Goal: Task Accomplishment & Management: Manage account settings

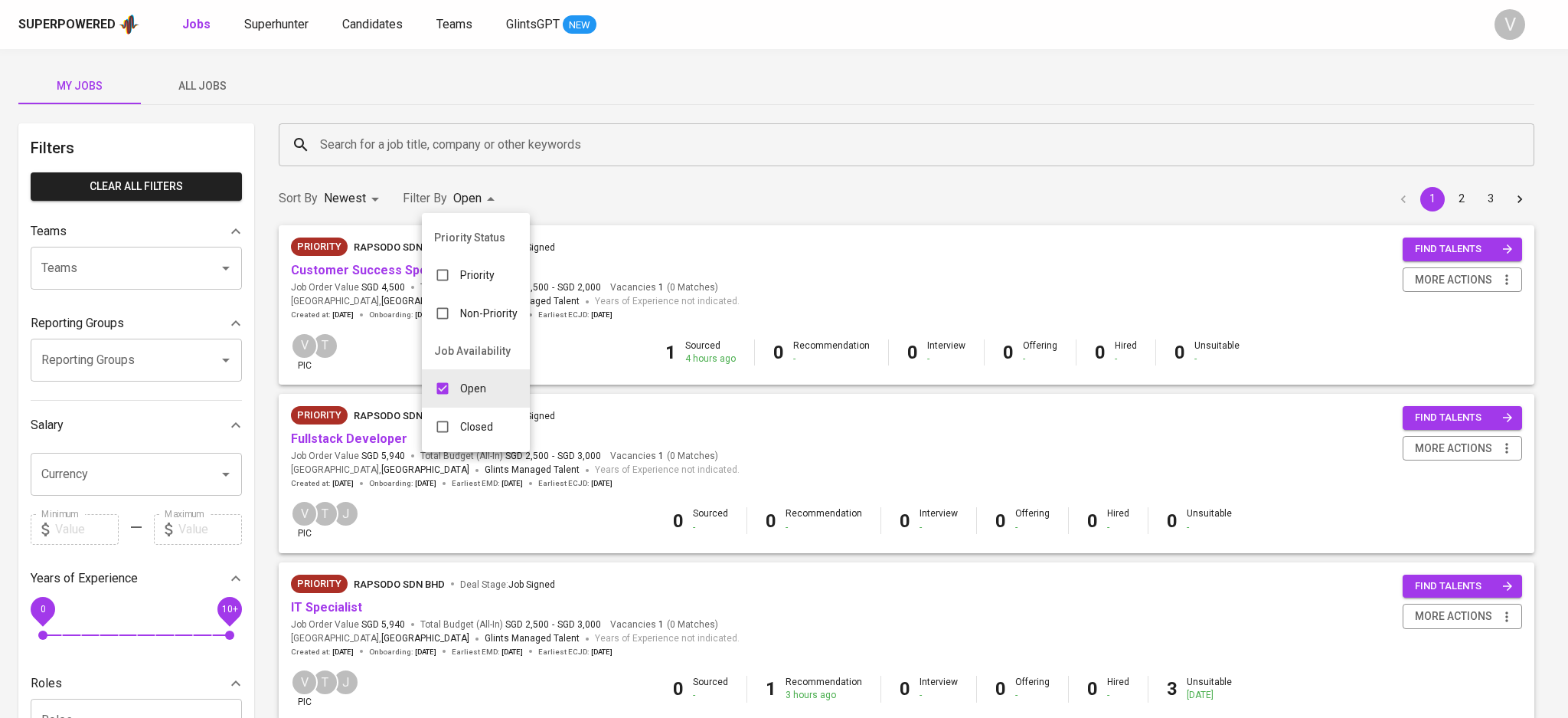
click at [462, 420] on p "Closed" at bounding box center [477, 426] width 33 height 15
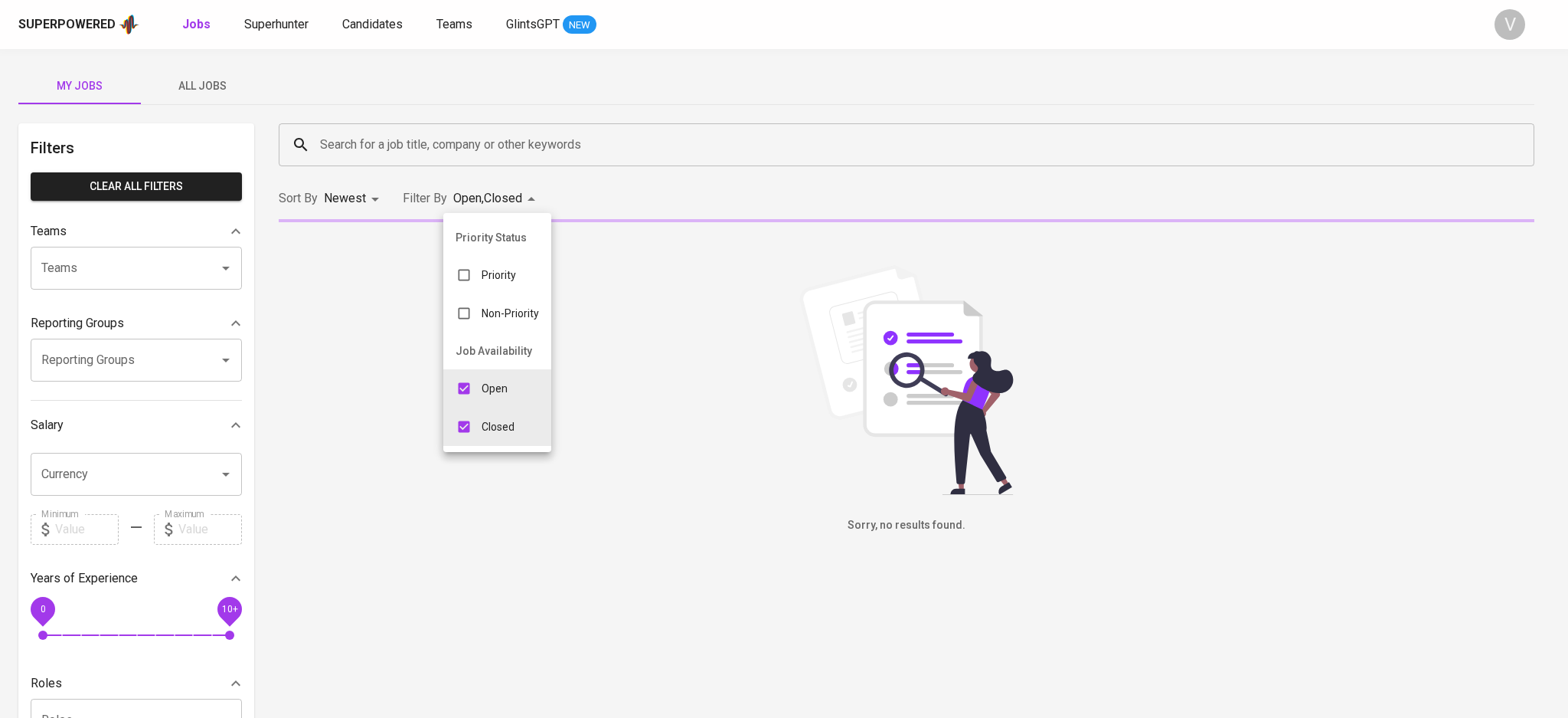
type input "OPEN,CLOSE"
checkbox input "true"
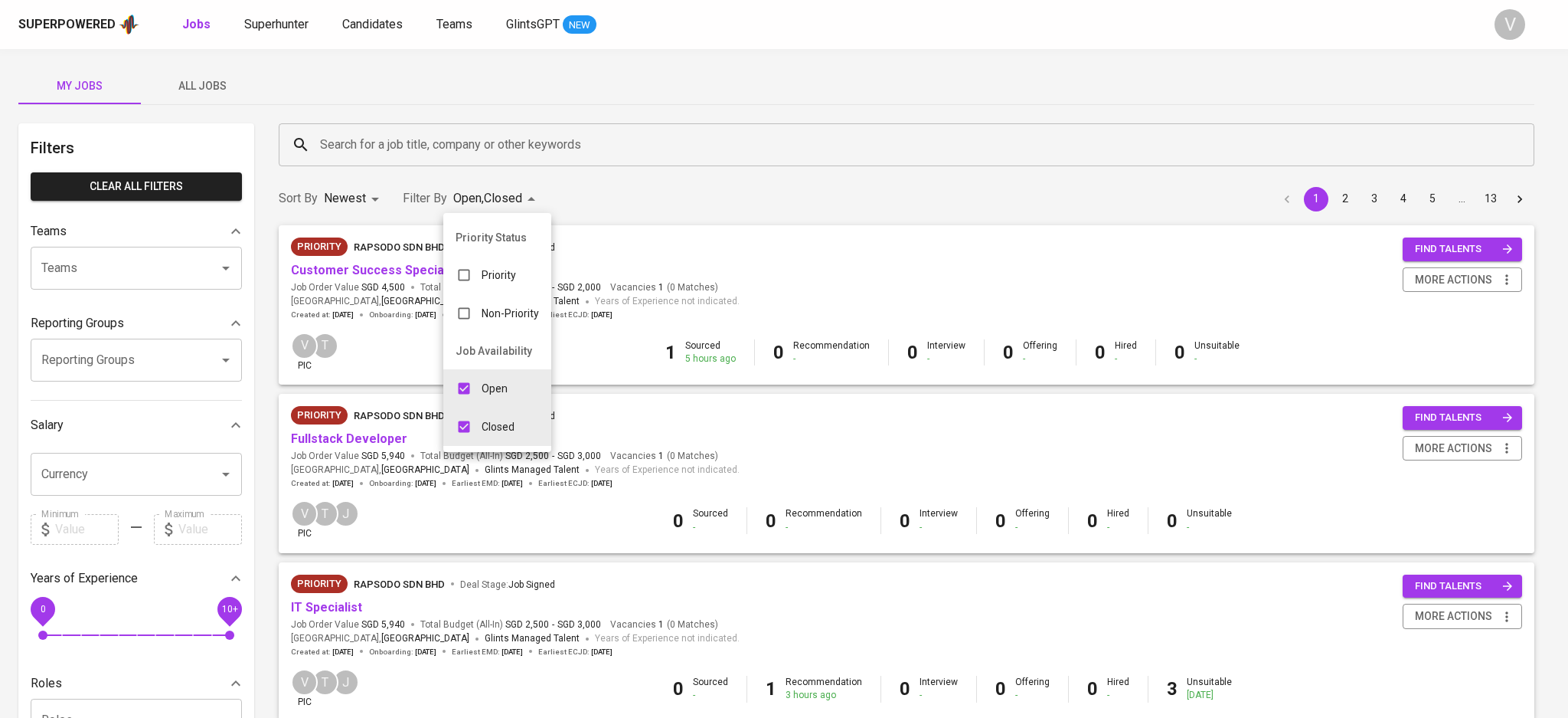
click at [473, 390] on input "checkbox" at bounding box center [464, 388] width 29 height 29
checkbox input "false"
type input "CLOSE"
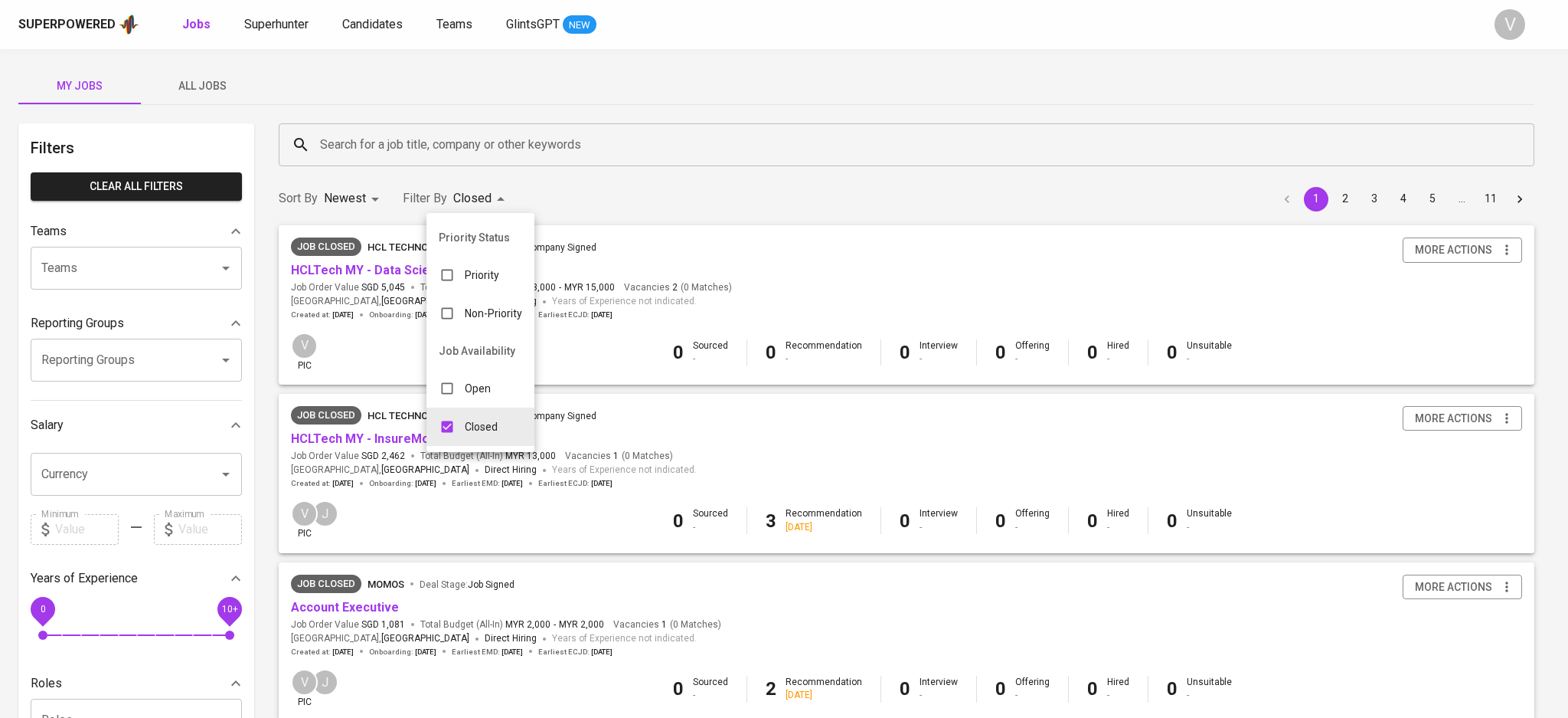
click at [577, 186] on div at bounding box center [784, 359] width 1568 height 718
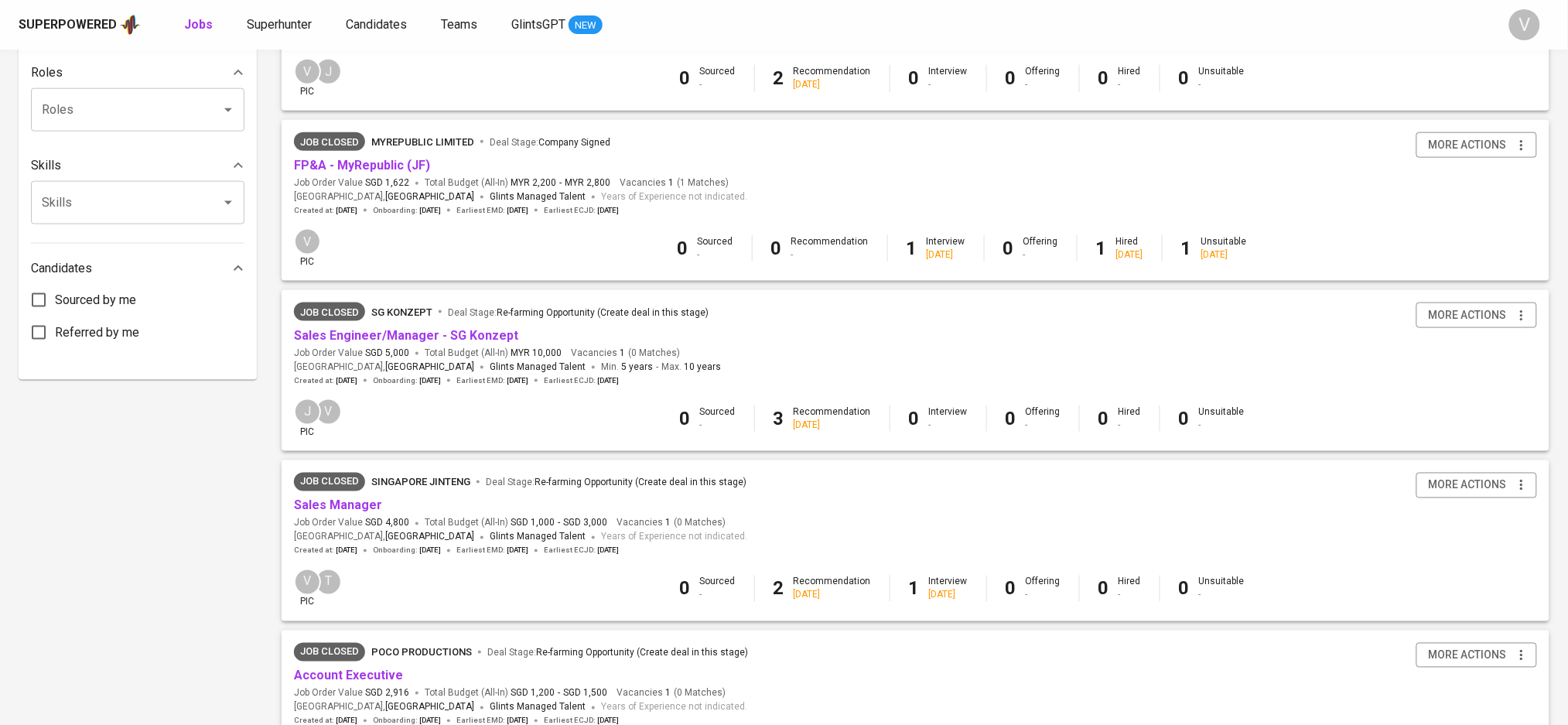
scroll to position [618, 0]
click at [351, 169] on link "FP&A - MyRepublic (JF)" at bounding box center [362, 163] width 136 height 14
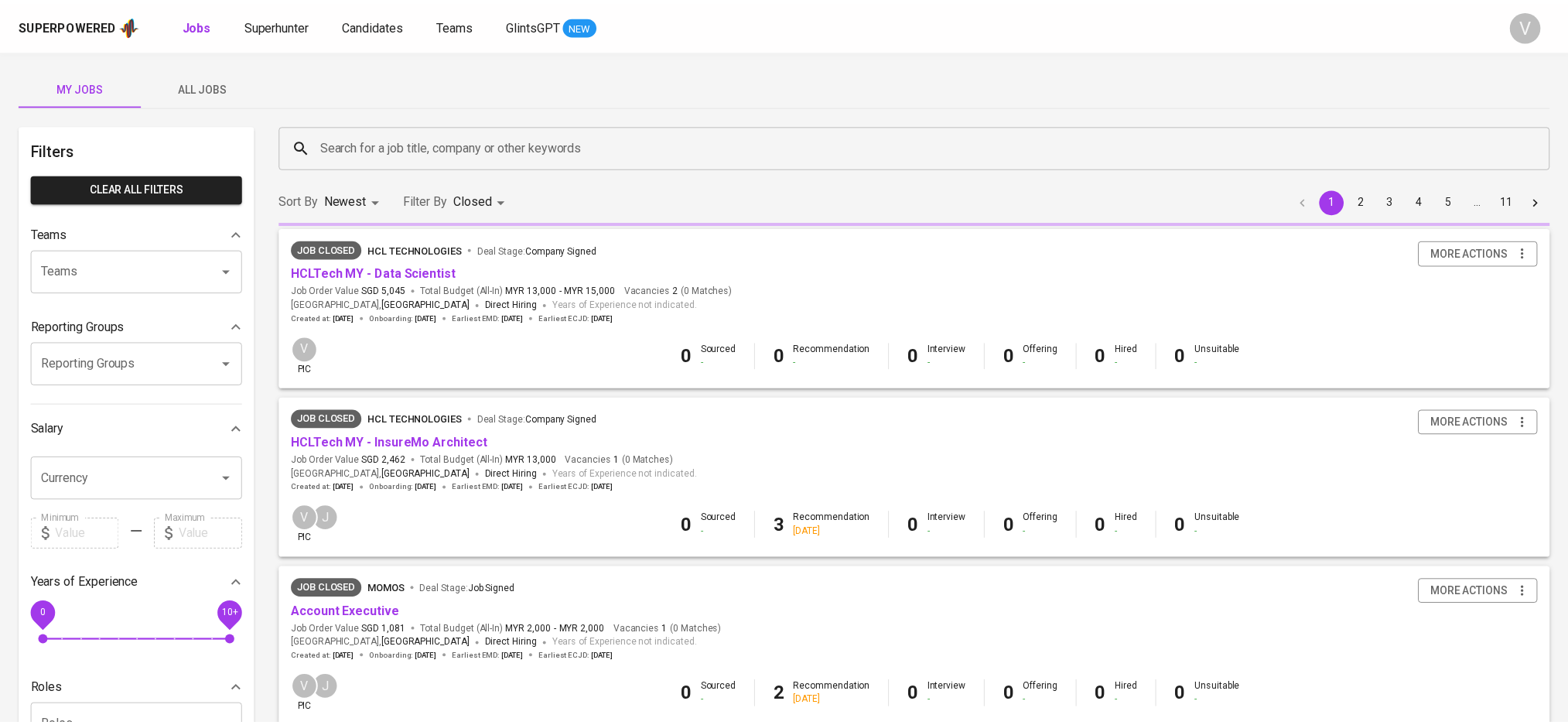
scroll to position [618, 0]
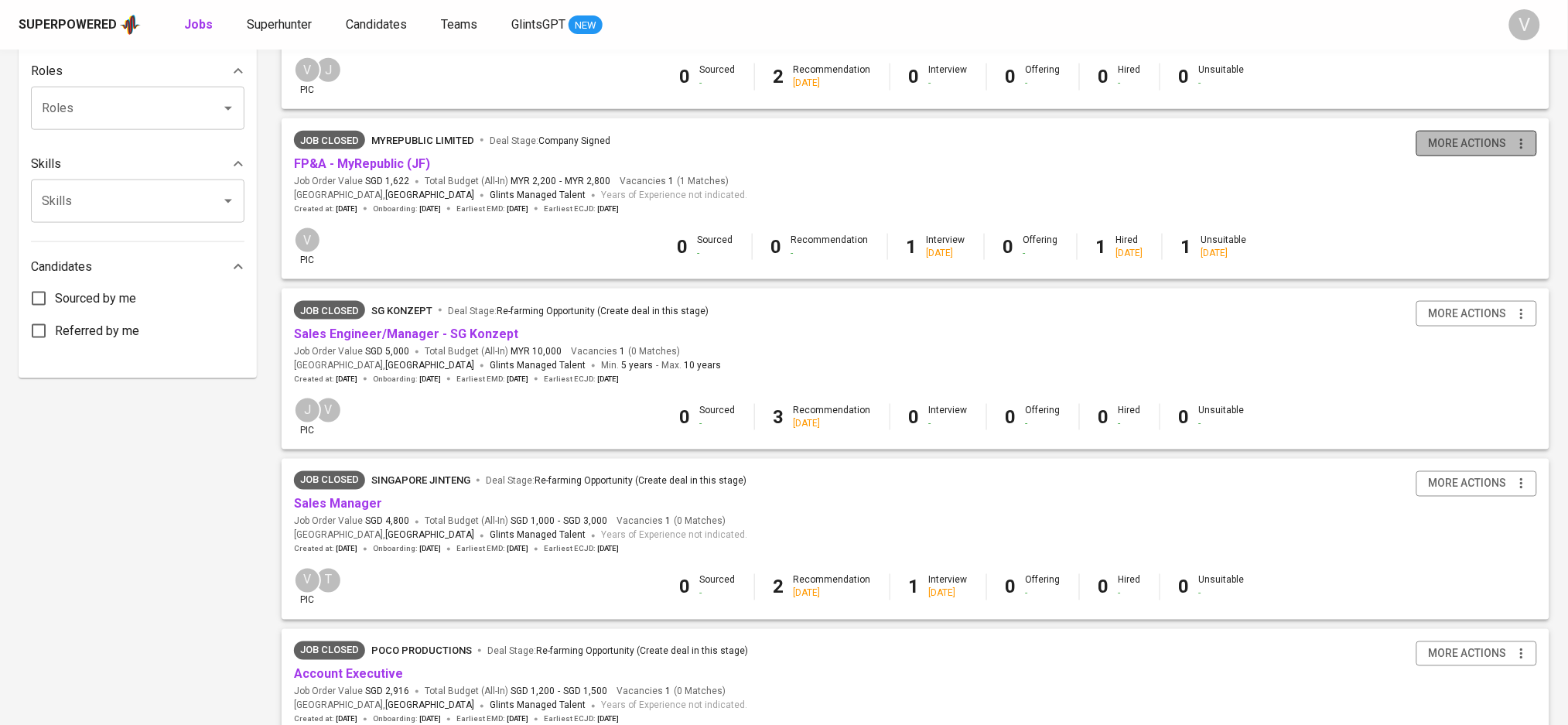
click at [1485, 156] on button "more actions" at bounding box center [1477, 143] width 121 height 26
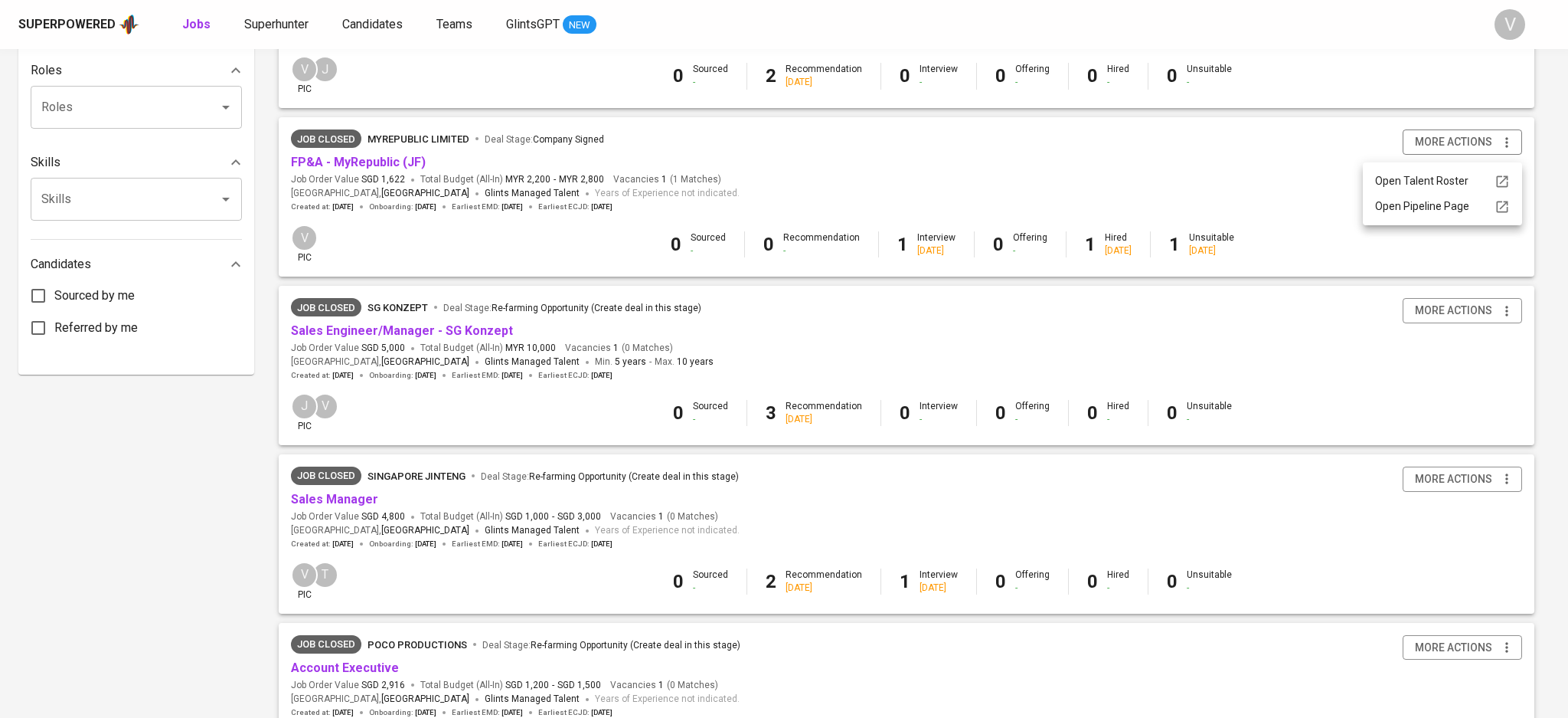
drag, startPoint x: 370, startPoint y: 158, endPoint x: 368, endPoint y: 166, distance: 8.2
click at [368, 166] on div at bounding box center [784, 359] width 1568 height 718
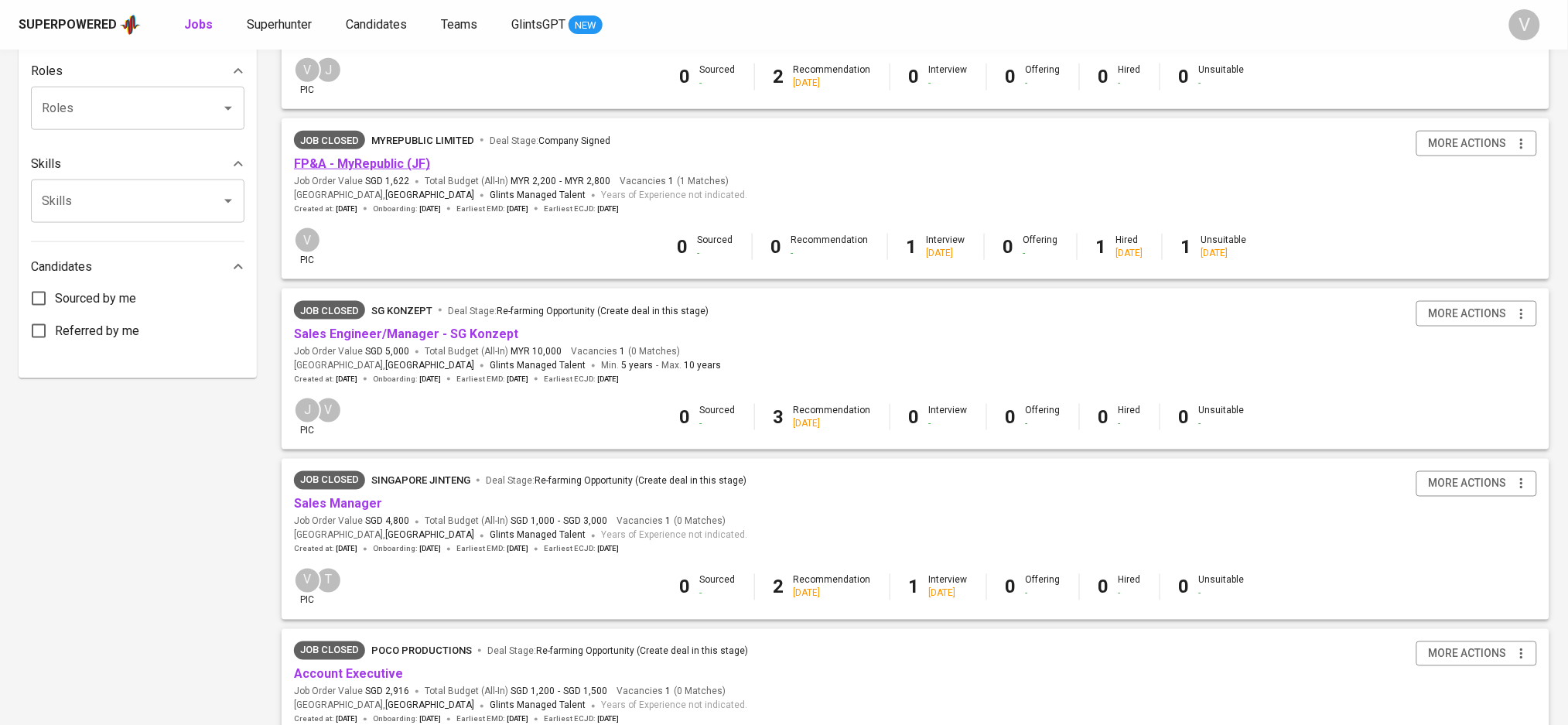
click at [362, 169] on link "FP&A - MyRepublic (JF)" at bounding box center [362, 163] width 136 height 14
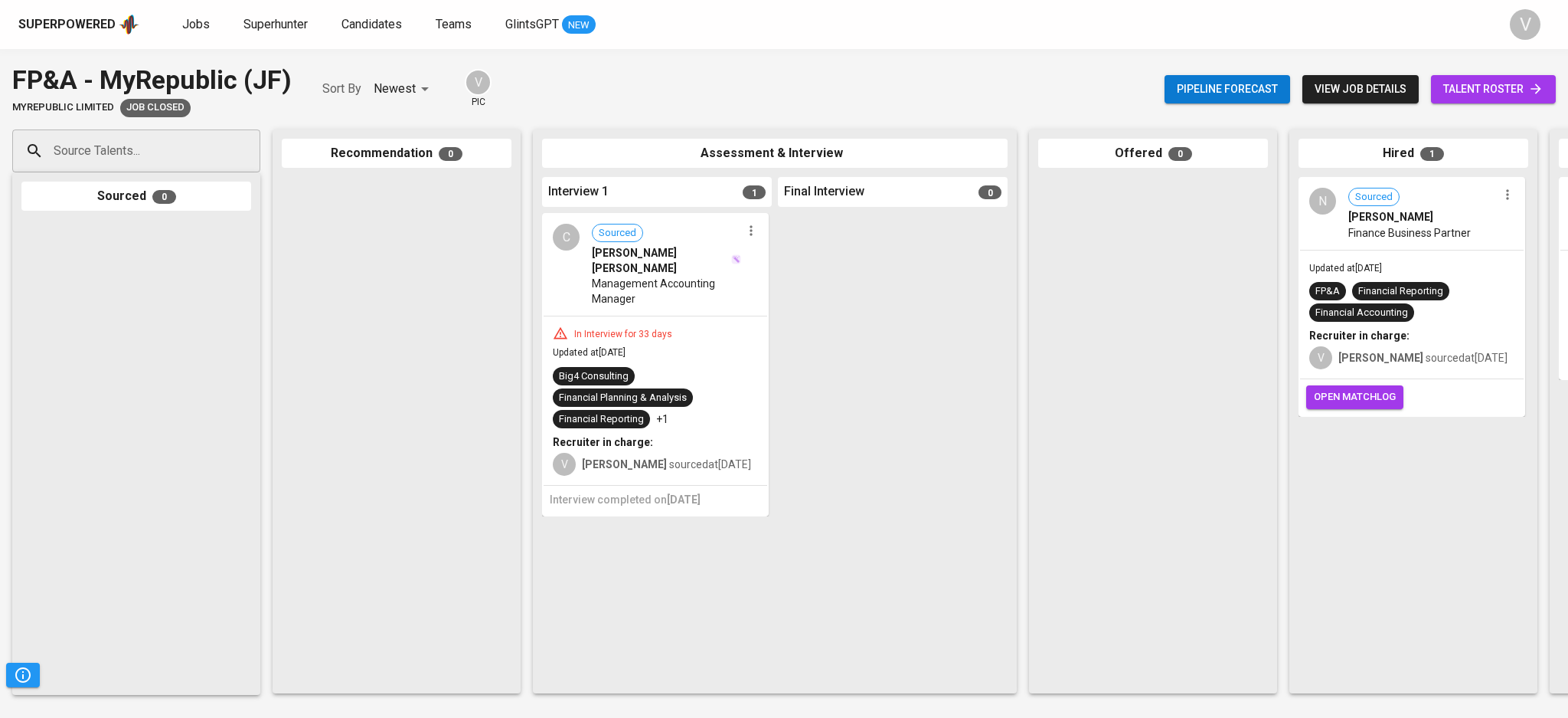
click at [1349, 89] on span "view job details" at bounding box center [1360, 89] width 92 height 19
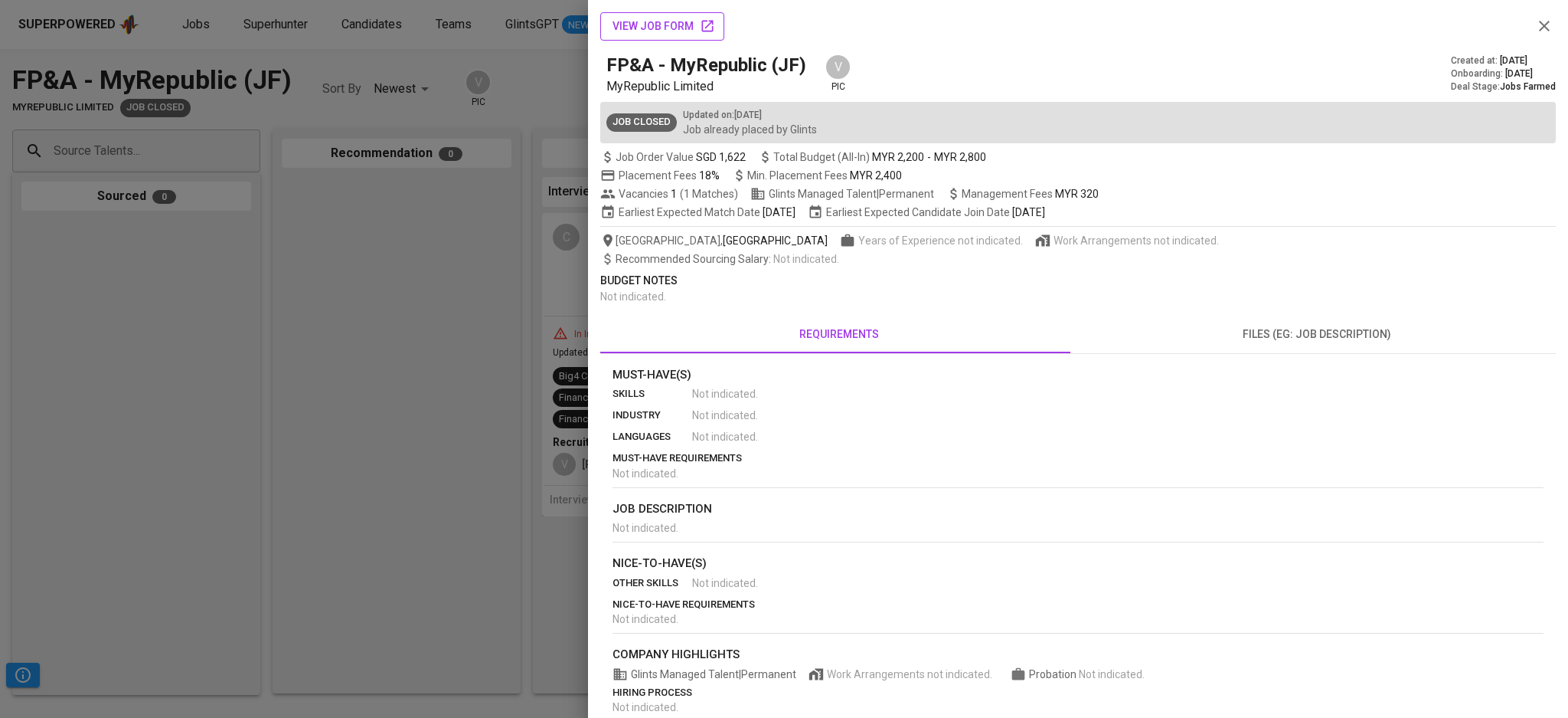
click at [682, 22] on span "view job form" at bounding box center [661, 26] width 99 height 19
click at [432, 211] on div at bounding box center [784, 359] width 1568 height 718
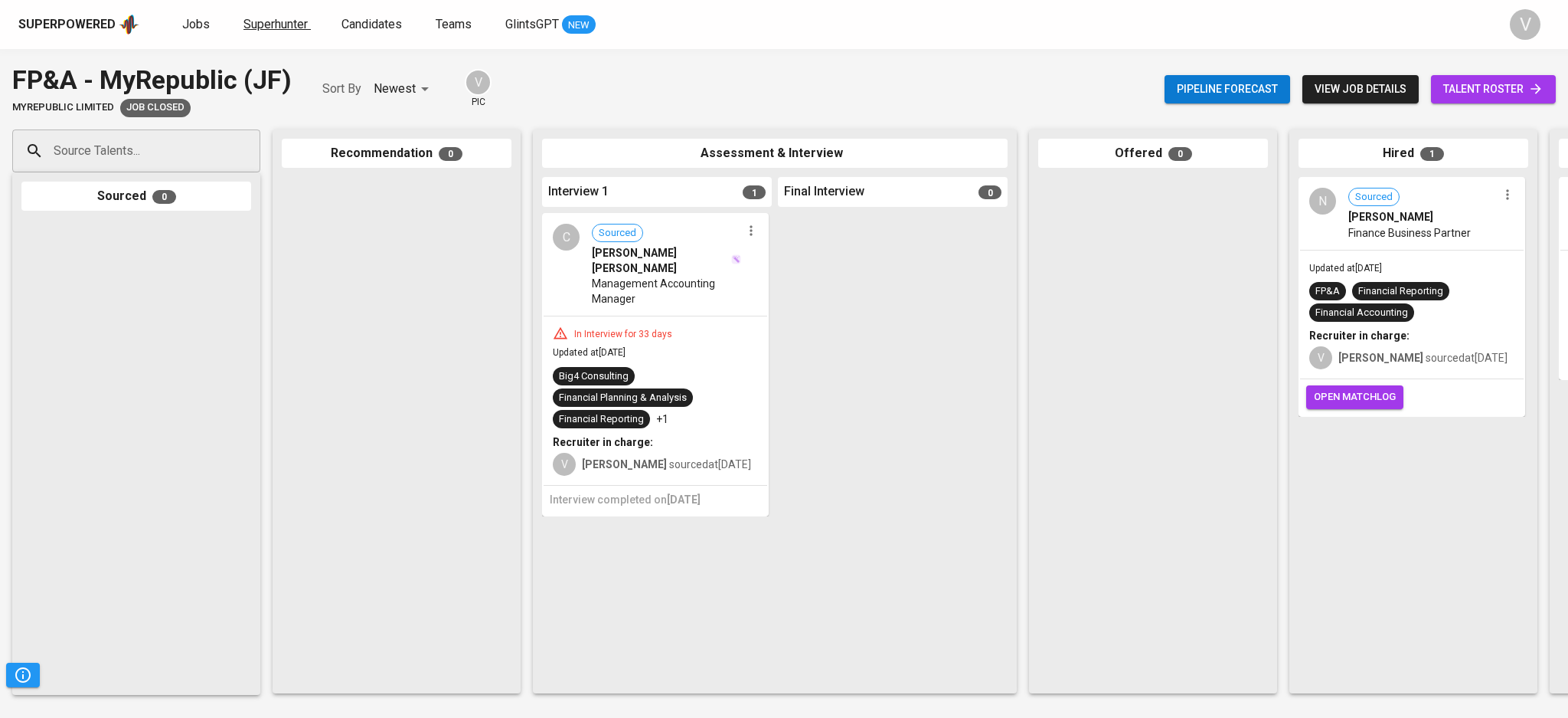
click at [265, 19] on span "Superhunter" at bounding box center [275, 24] width 64 height 14
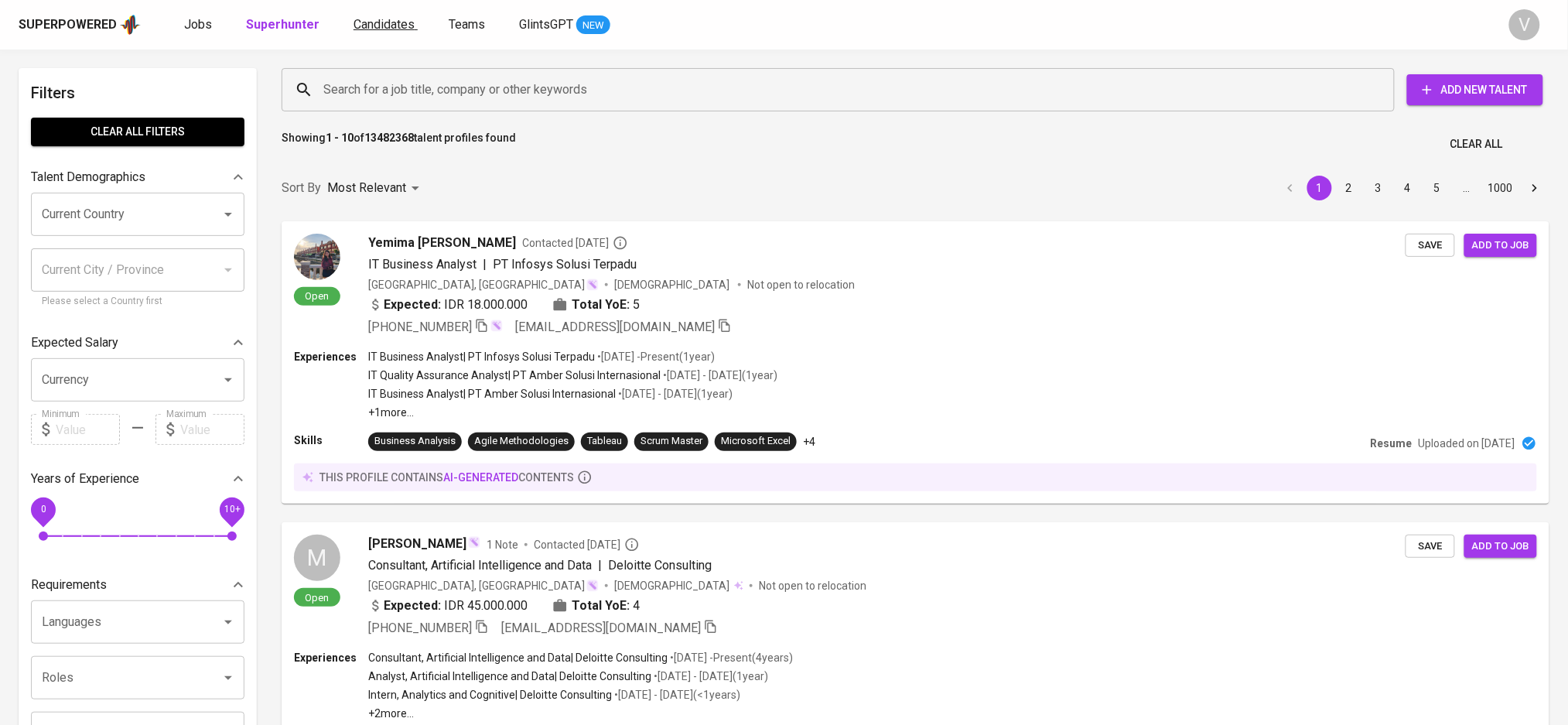
click at [385, 26] on span "Candidates" at bounding box center [384, 24] width 61 height 14
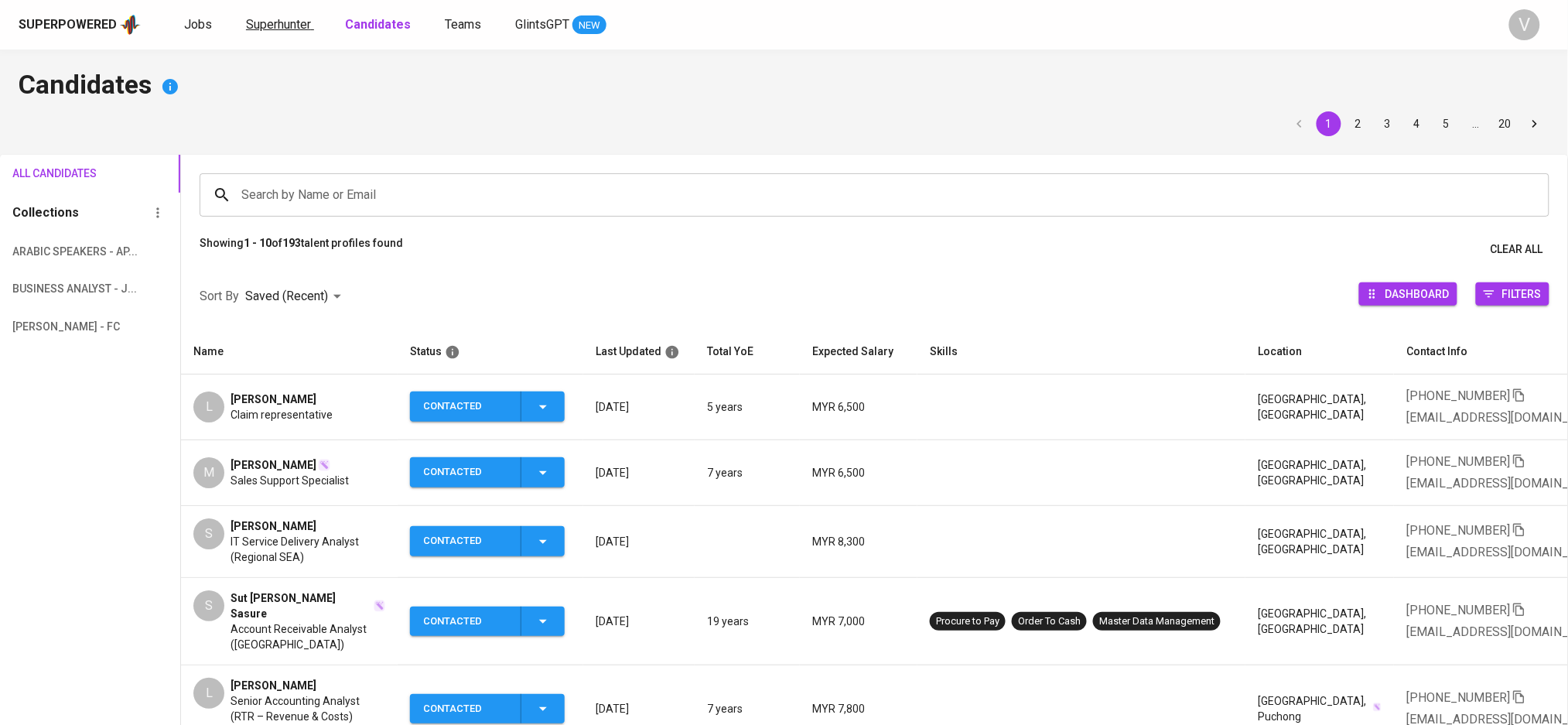
click at [256, 28] on span "Superhunter" at bounding box center [278, 24] width 65 height 14
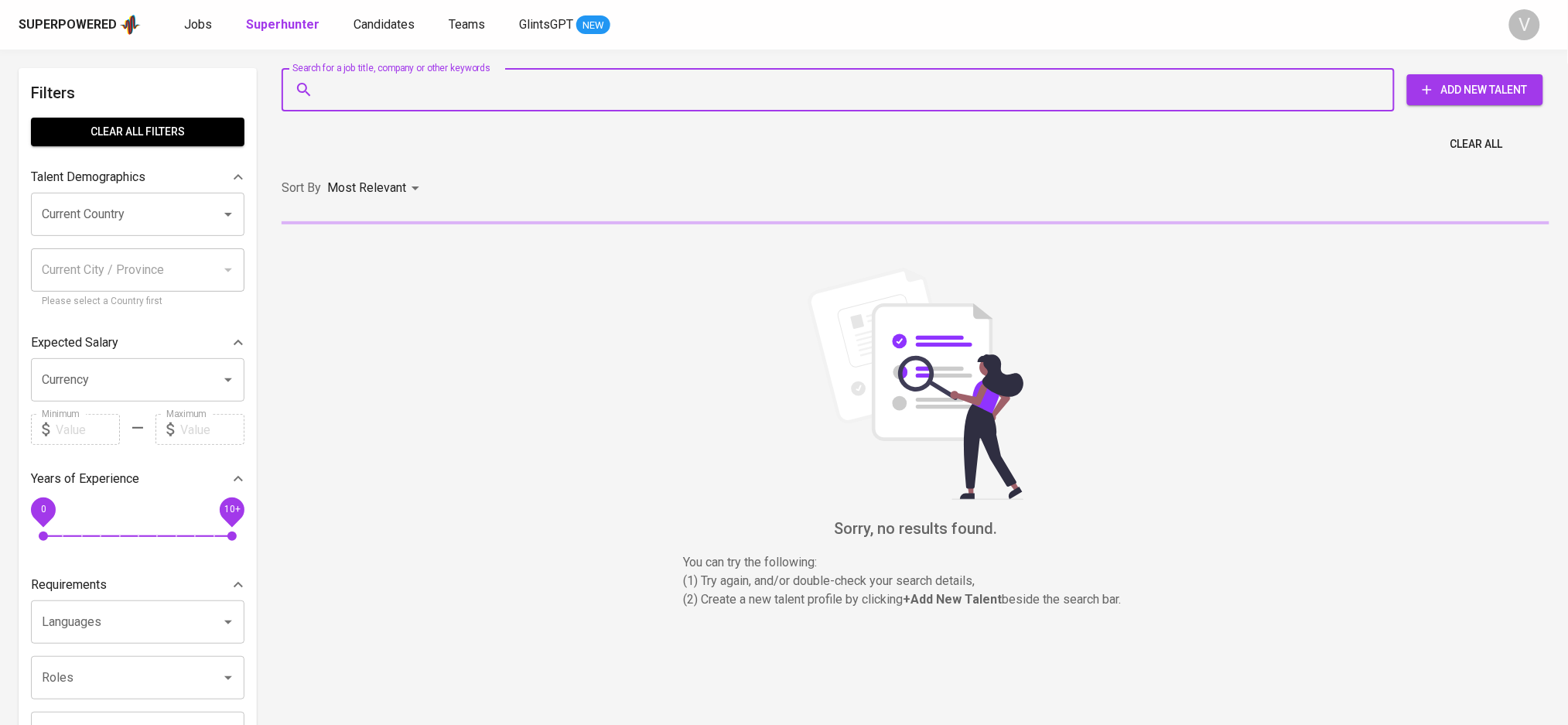
click at [375, 97] on input "Search for a job title, company or other keywords" at bounding box center [842, 90] width 1045 height 30
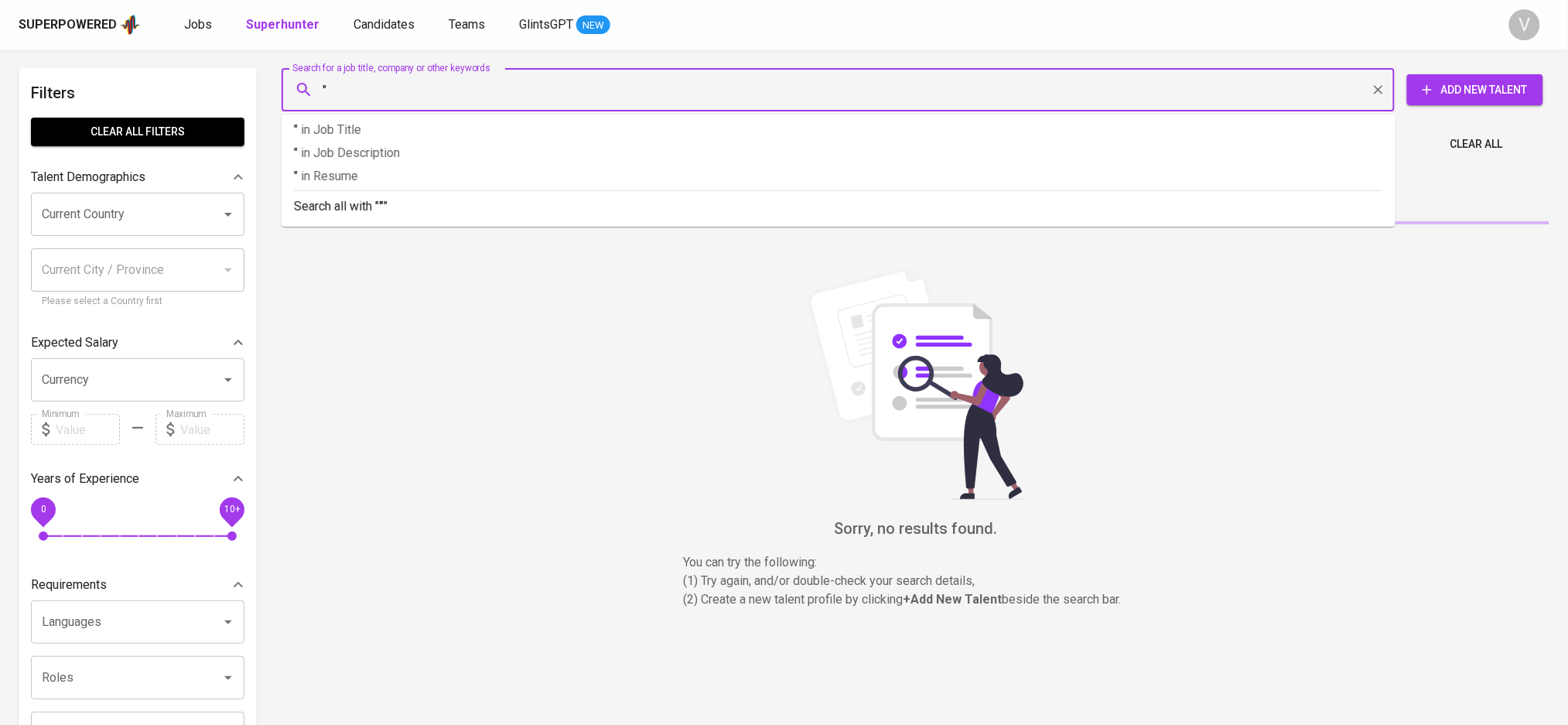
paste input "ed_wind@live.com"
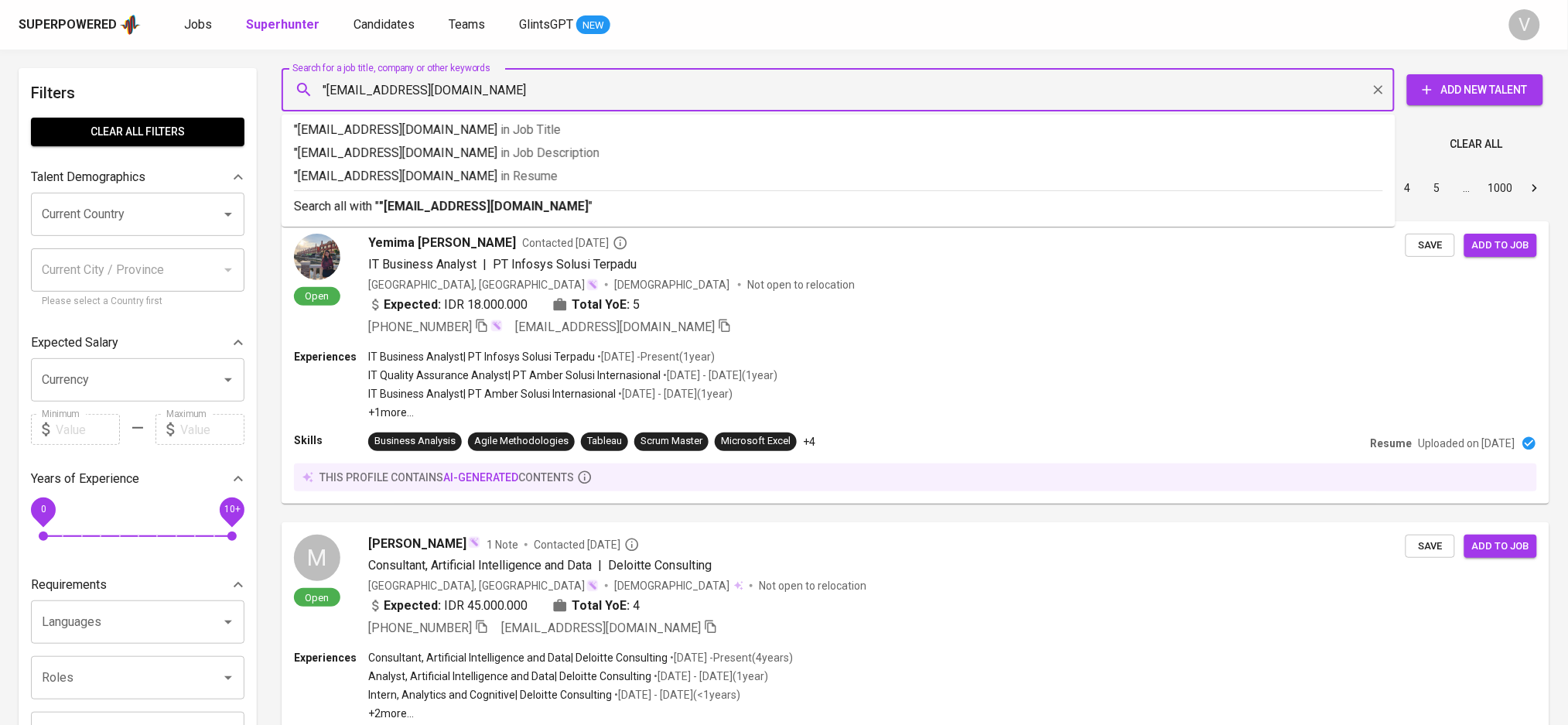
type input ""ed_wind@live.com""
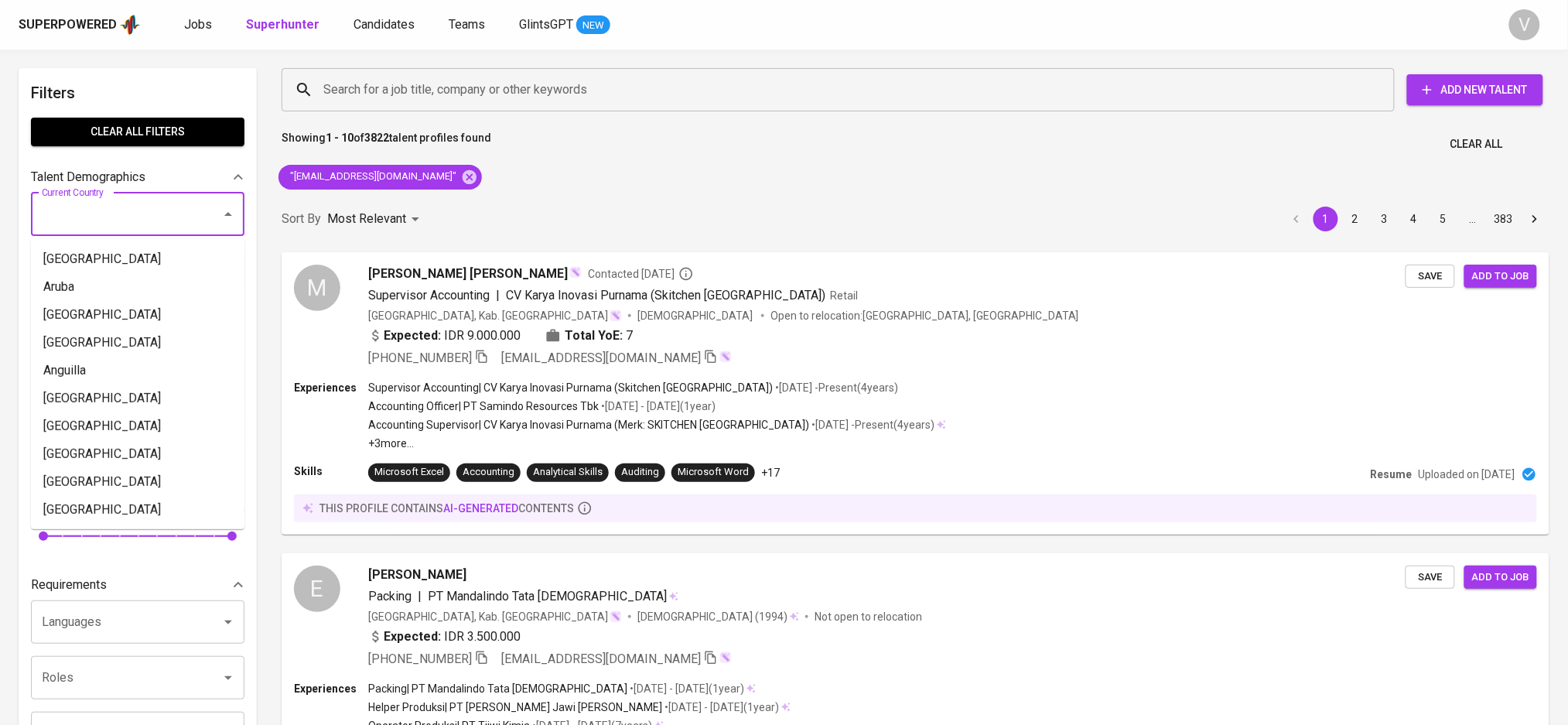
click at [147, 199] on input "Current Country" at bounding box center [115, 214] width 156 height 30
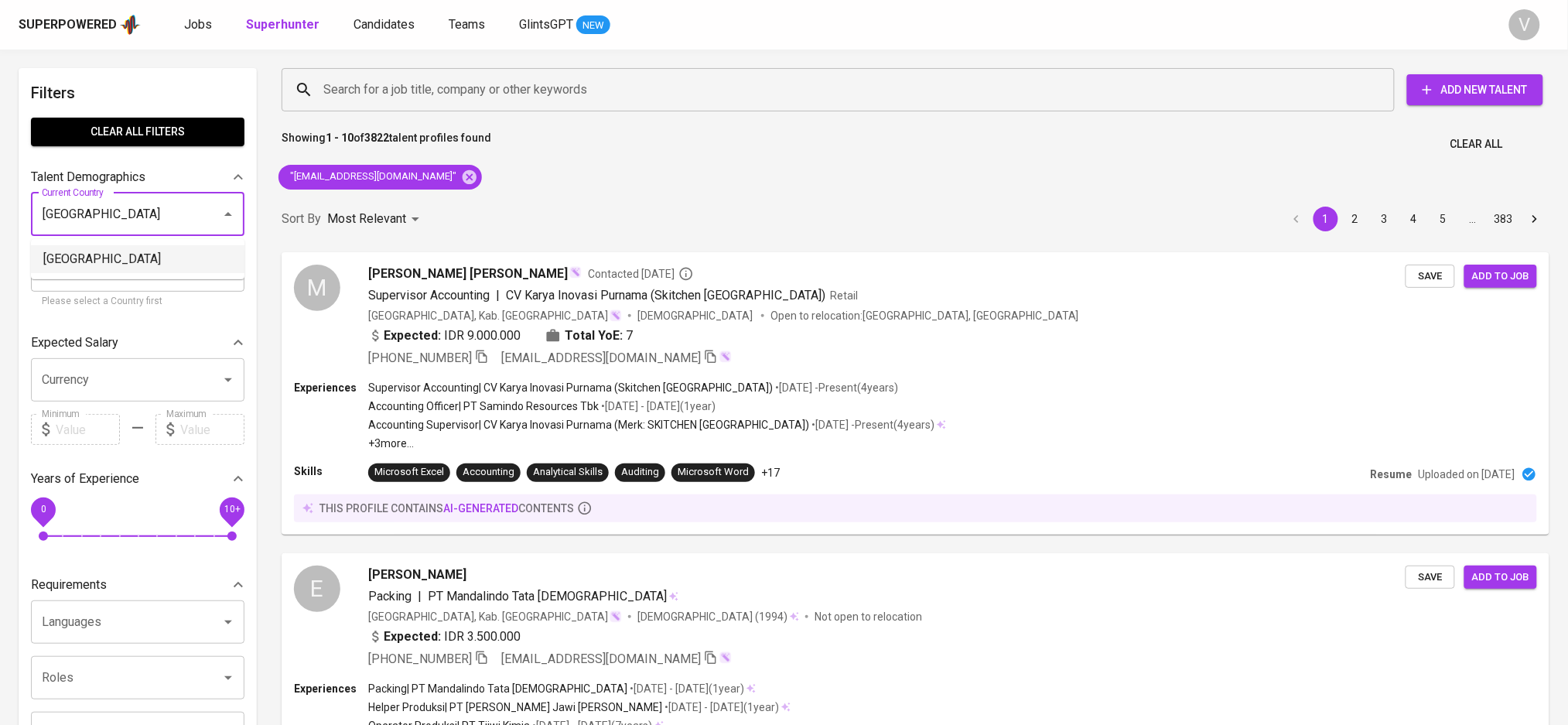
drag, startPoint x: 55, startPoint y: 258, endPoint x: 621, endPoint y: 187, distance: 570.4
click at [55, 259] on li "[GEOGRAPHIC_DATA]" at bounding box center [138, 259] width 213 height 28
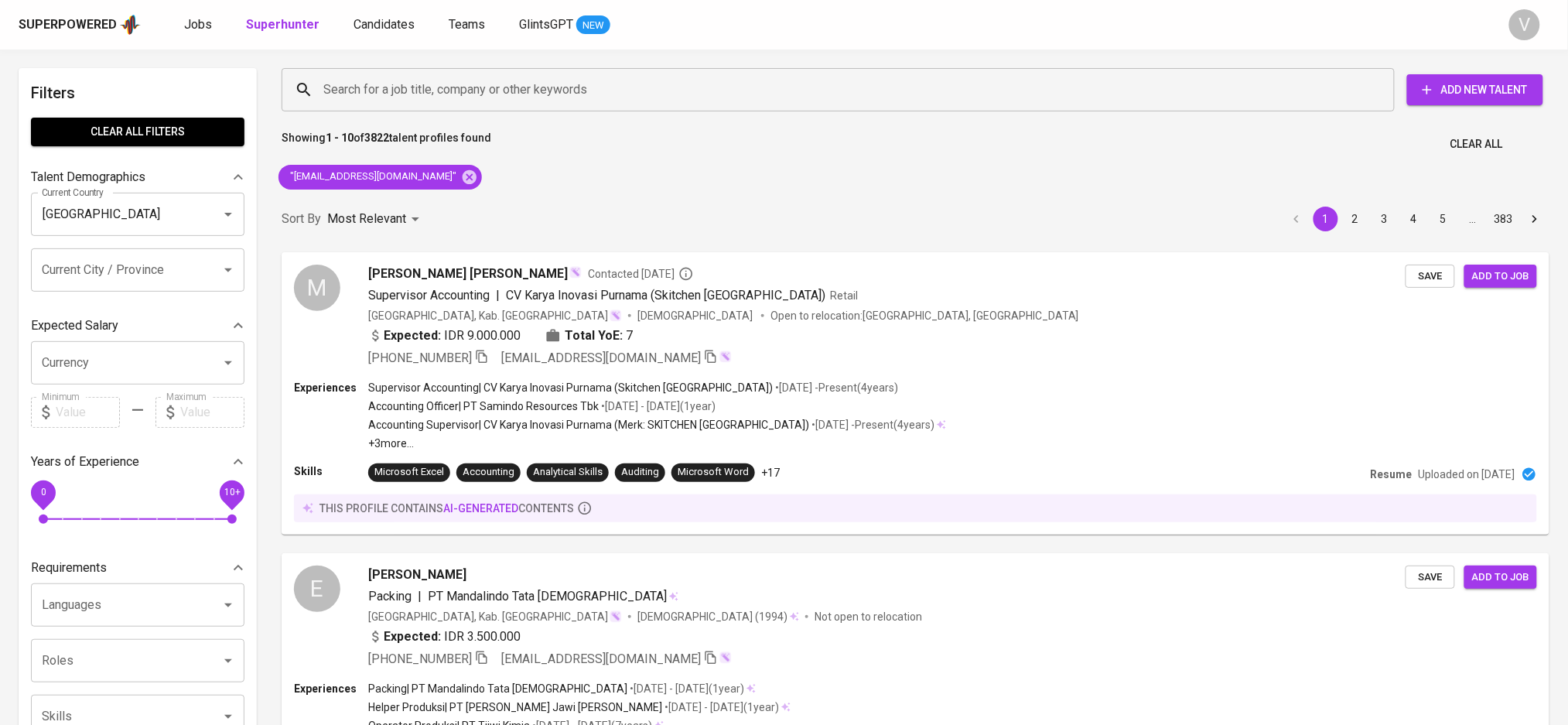
type input "[GEOGRAPHIC_DATA]"
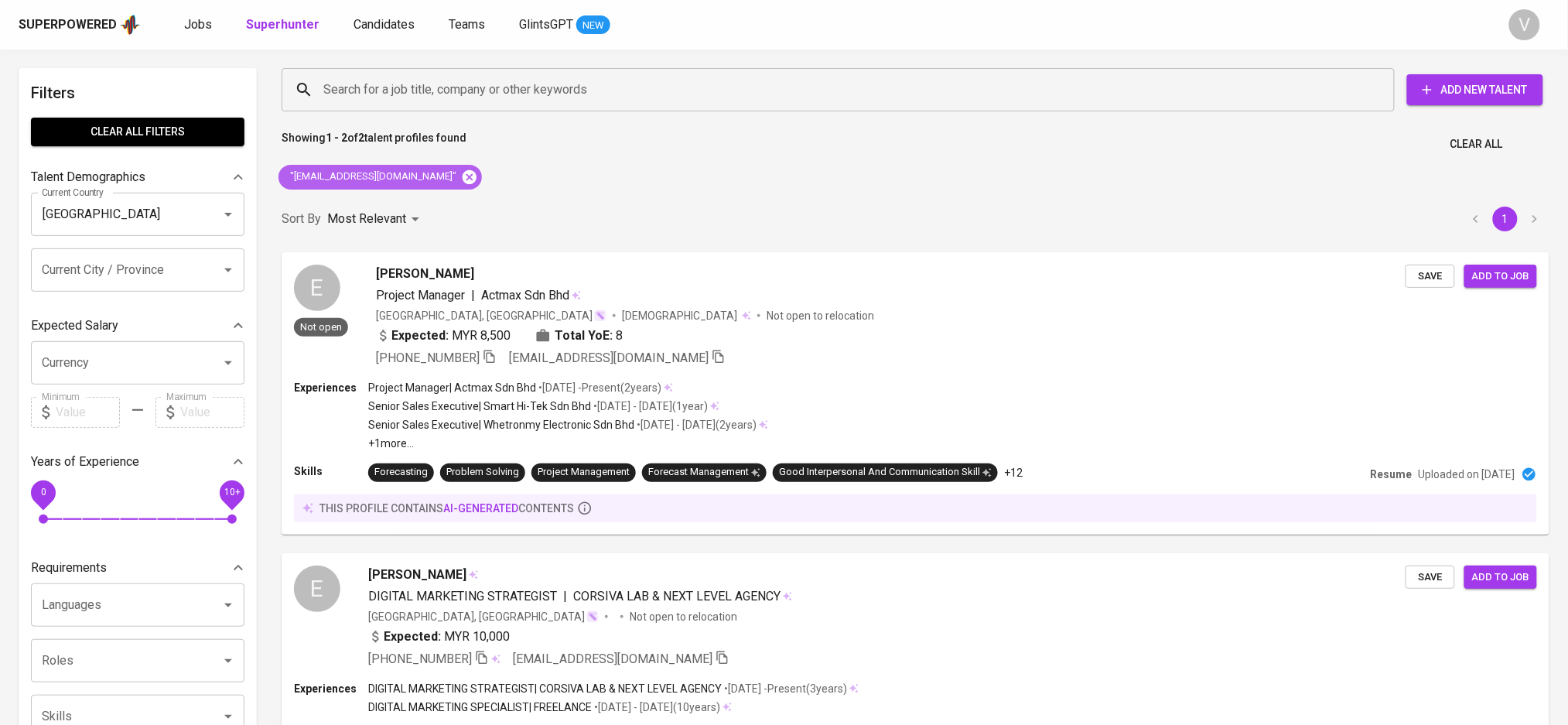
click at [462, 175] on icon at bounding box center [469, 175] width 14 height 14
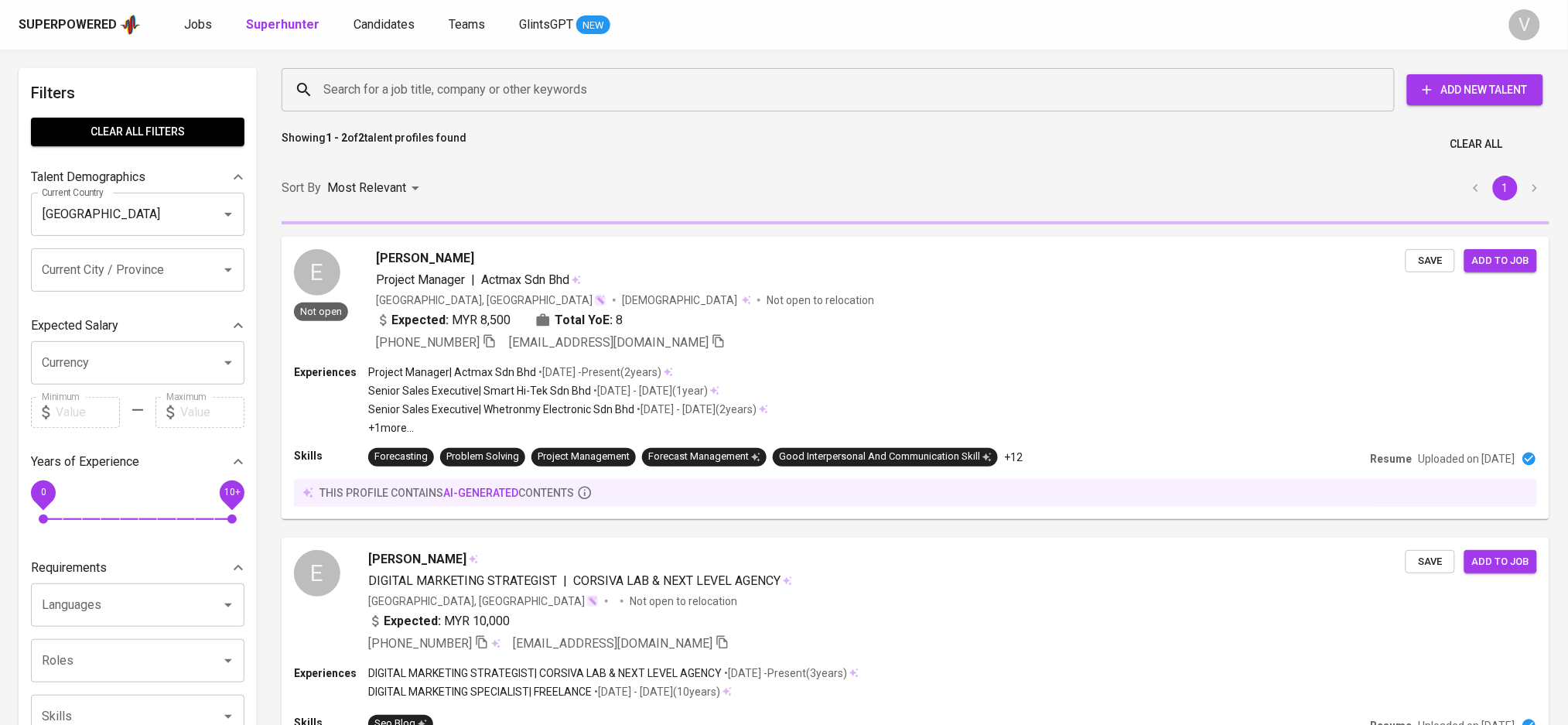
click at [389, 91] on input "Search for a job title, company or other keywords" at bounding box center [842, 90] width 1045 height 30
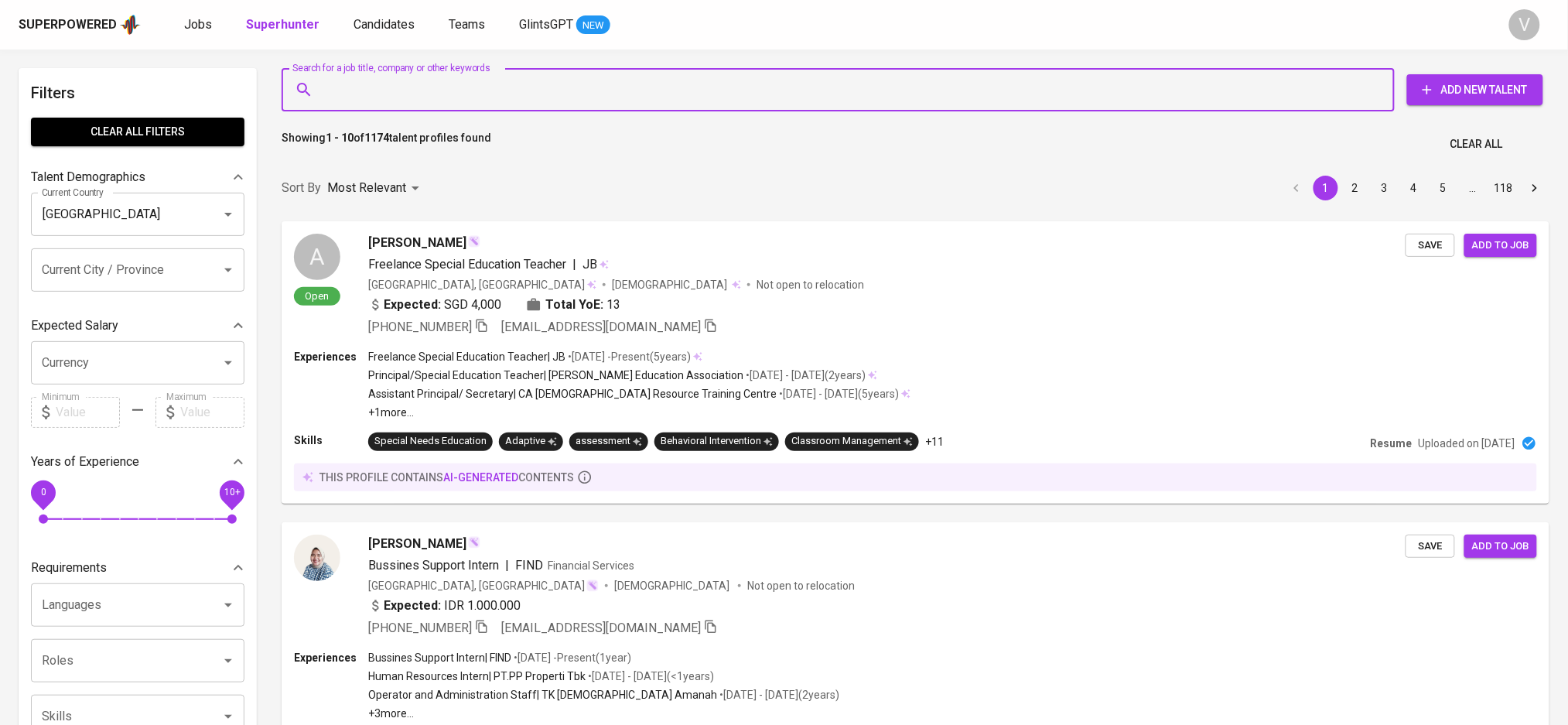
paste input "ed_wind@live.com"
type input "ed_wind@live.com"
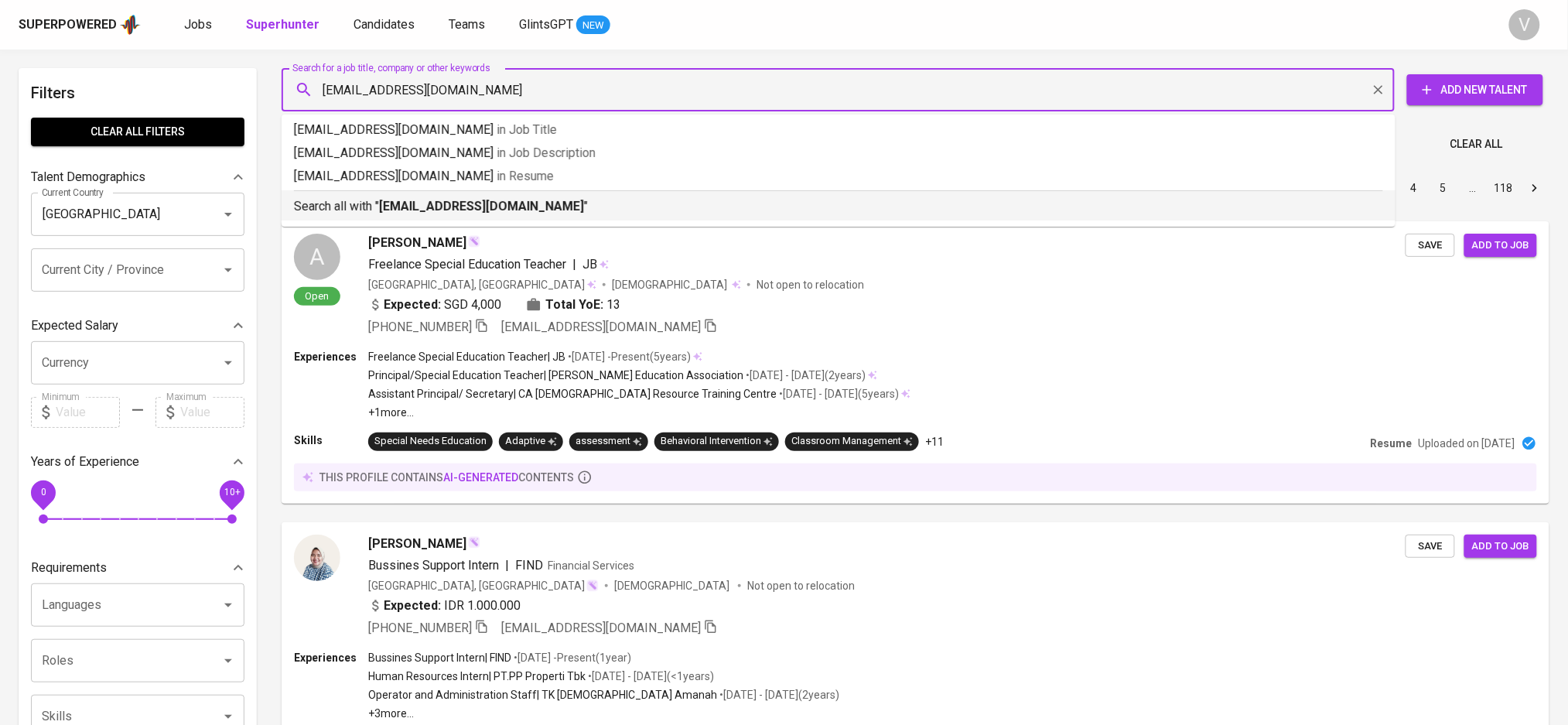
click at [378, 197] on p "Search all with " ed_wind@live.com "" at bounding box center [838, 206] width 1089 height 18
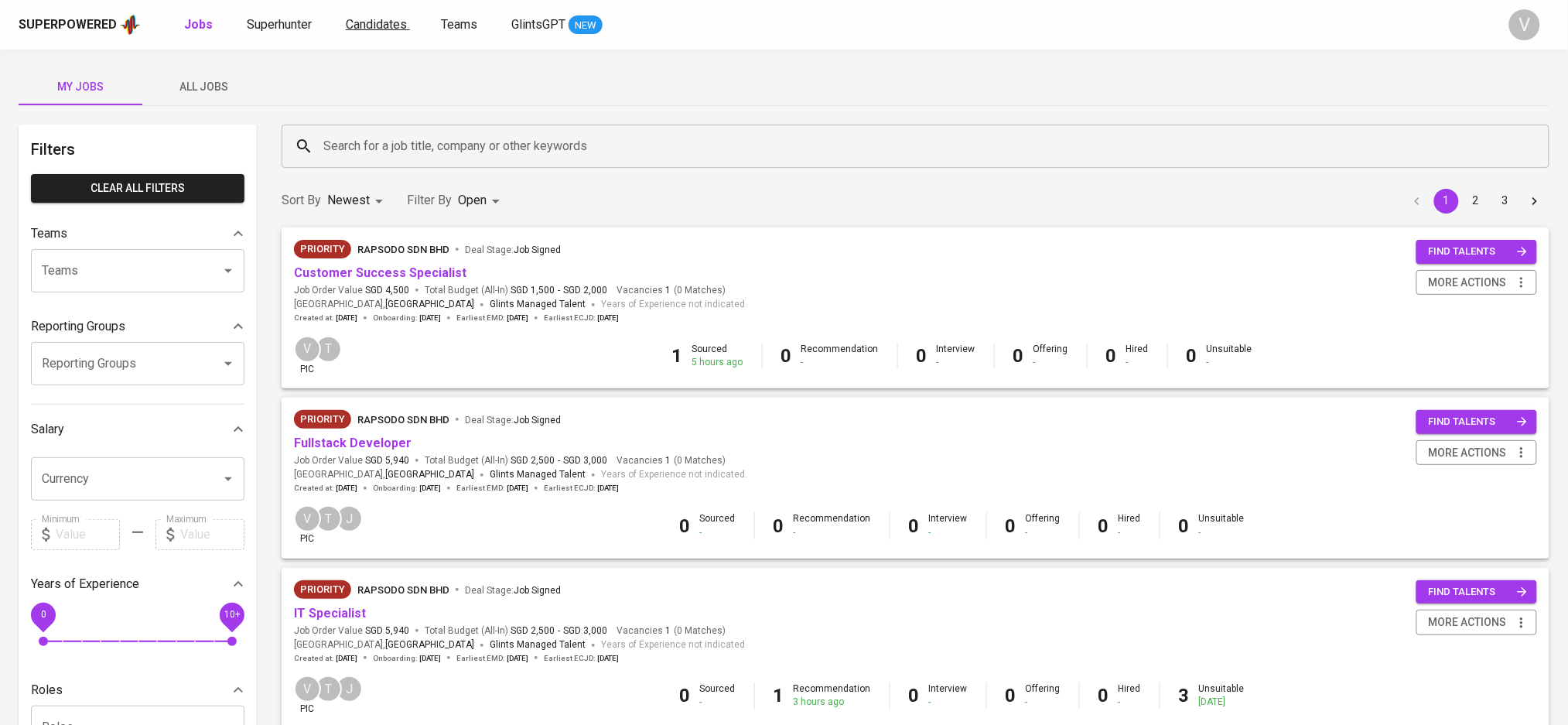
click at [351, 26] on span "Candidates" at bounding box center [377, 24] width 61 height 14
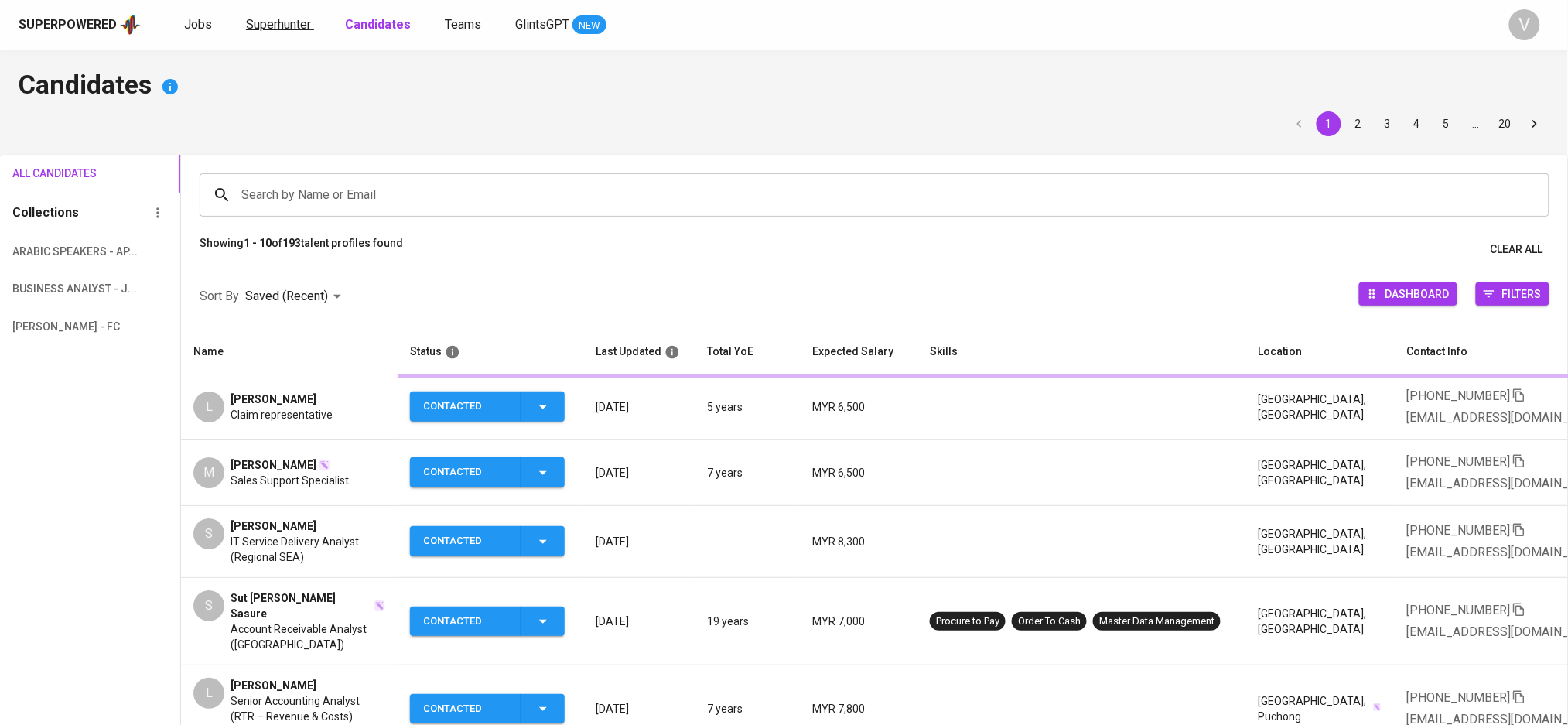
click at [293, 26] on span "Superhunter" at bounding box center [278, 24] width 65 height 14
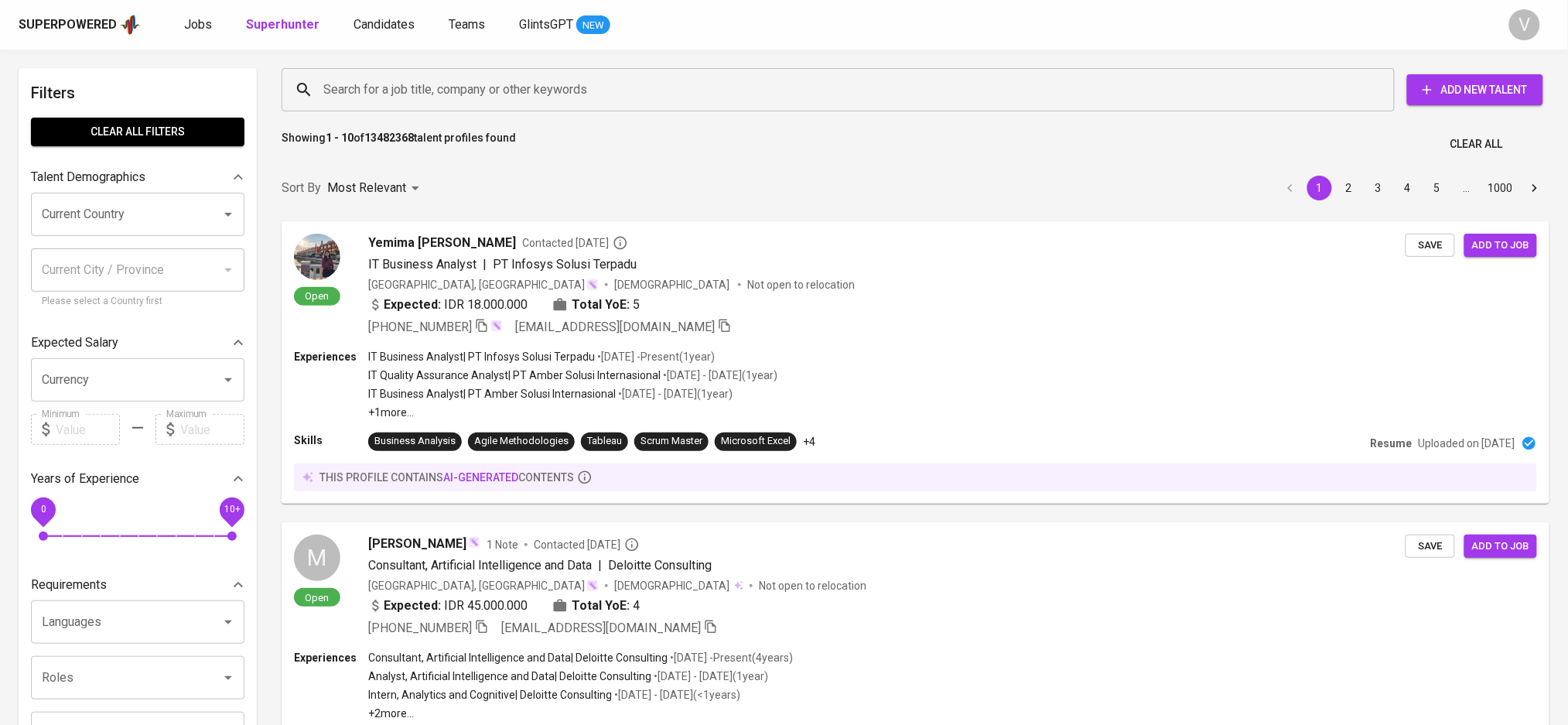
click at [343, 83] on input "Search for a job title, company or other keywords" at bounding box center [842, 90] width 1045 height 30
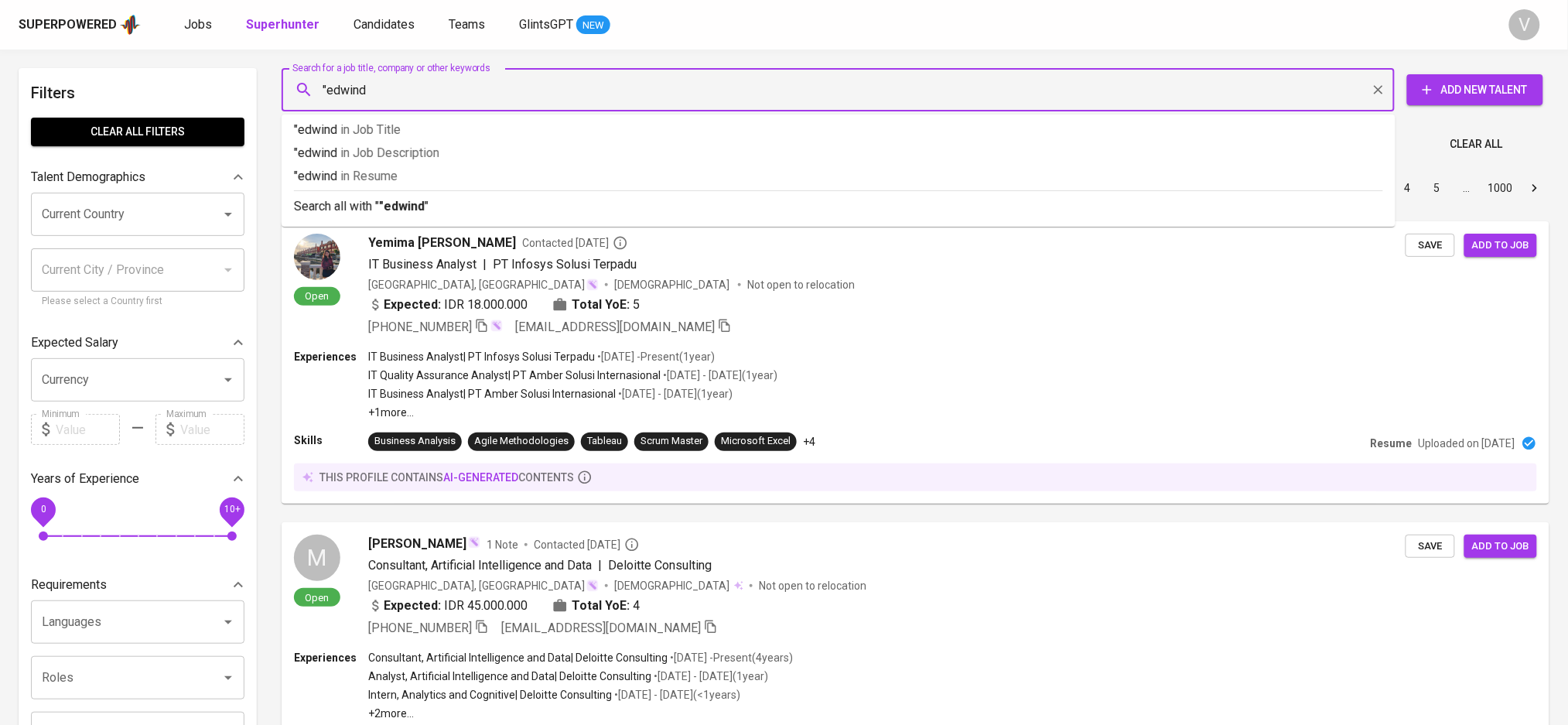
type input ""edwind""
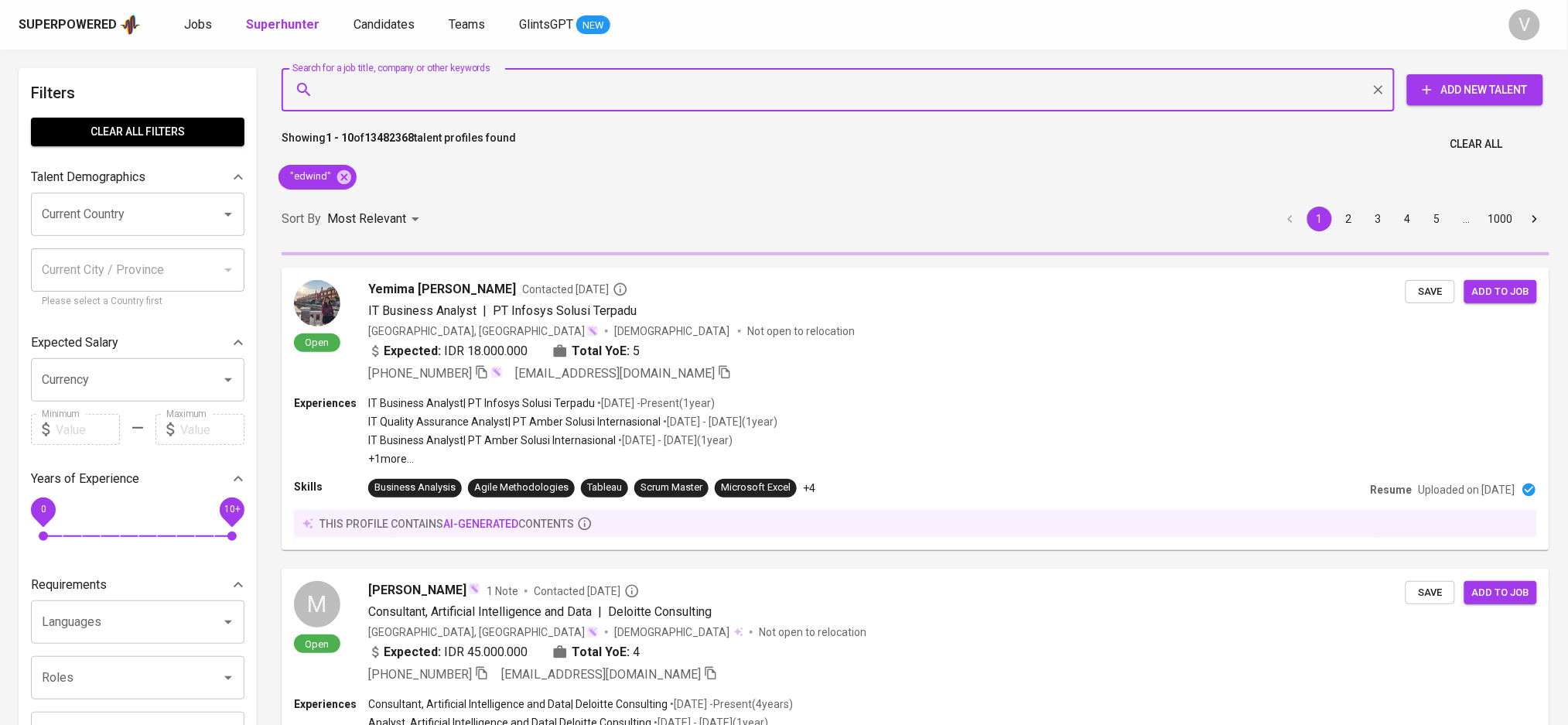
click at [167, 210] on input "Current Country" at bounding box center [115, 214] width 156 height 30
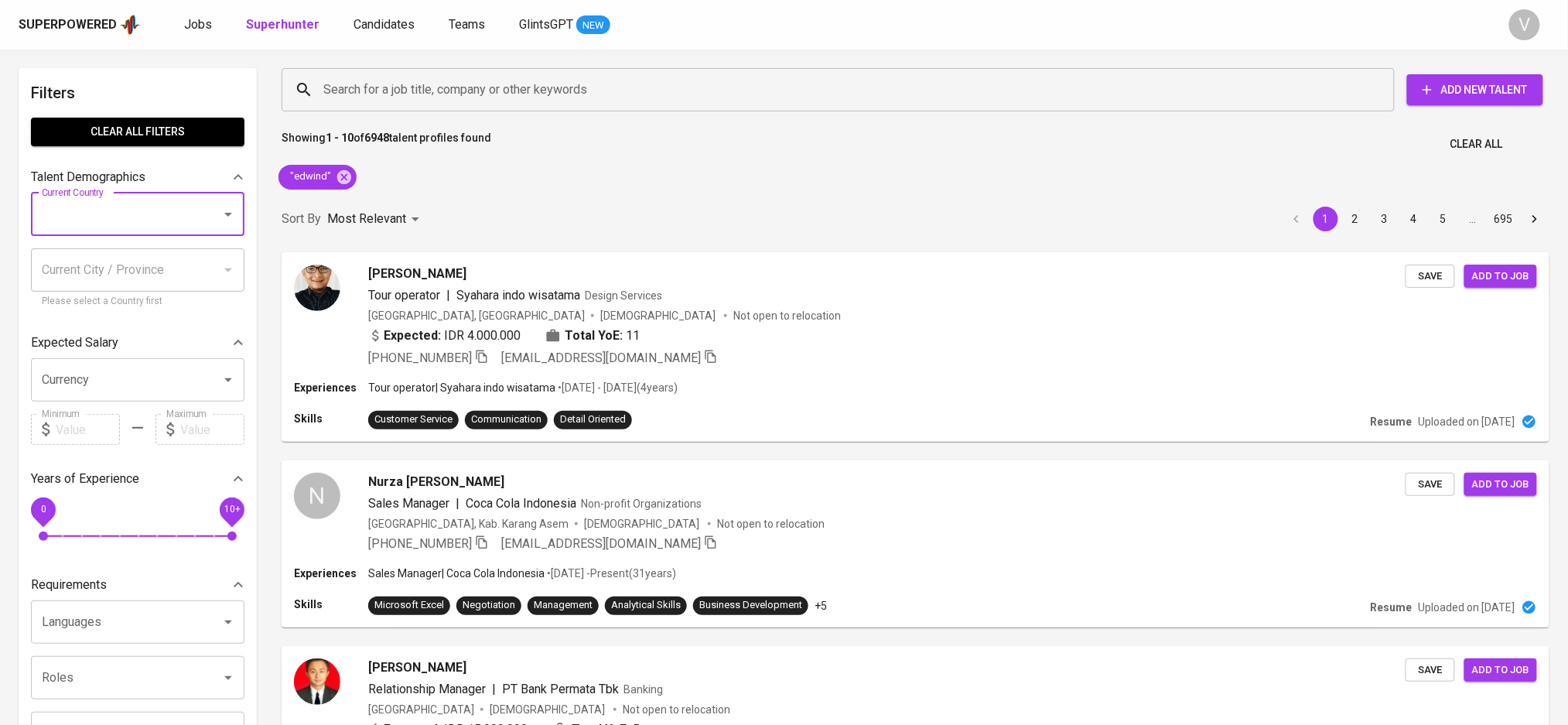
click at [67, 208] on input "Current Country" at bounding box center [115, 214] width 156 height 30
click at [179, 202] on input "[GEOGRAPHIC_DATA]" at bounding box center [115, 214] width 156 height 30
click at [48, 256] on li "[GEOGRAPHIC_DATA]" at bounding box center [138, 259] width 213 height 28
type input "[GEOGRAPHIC_DATA]"
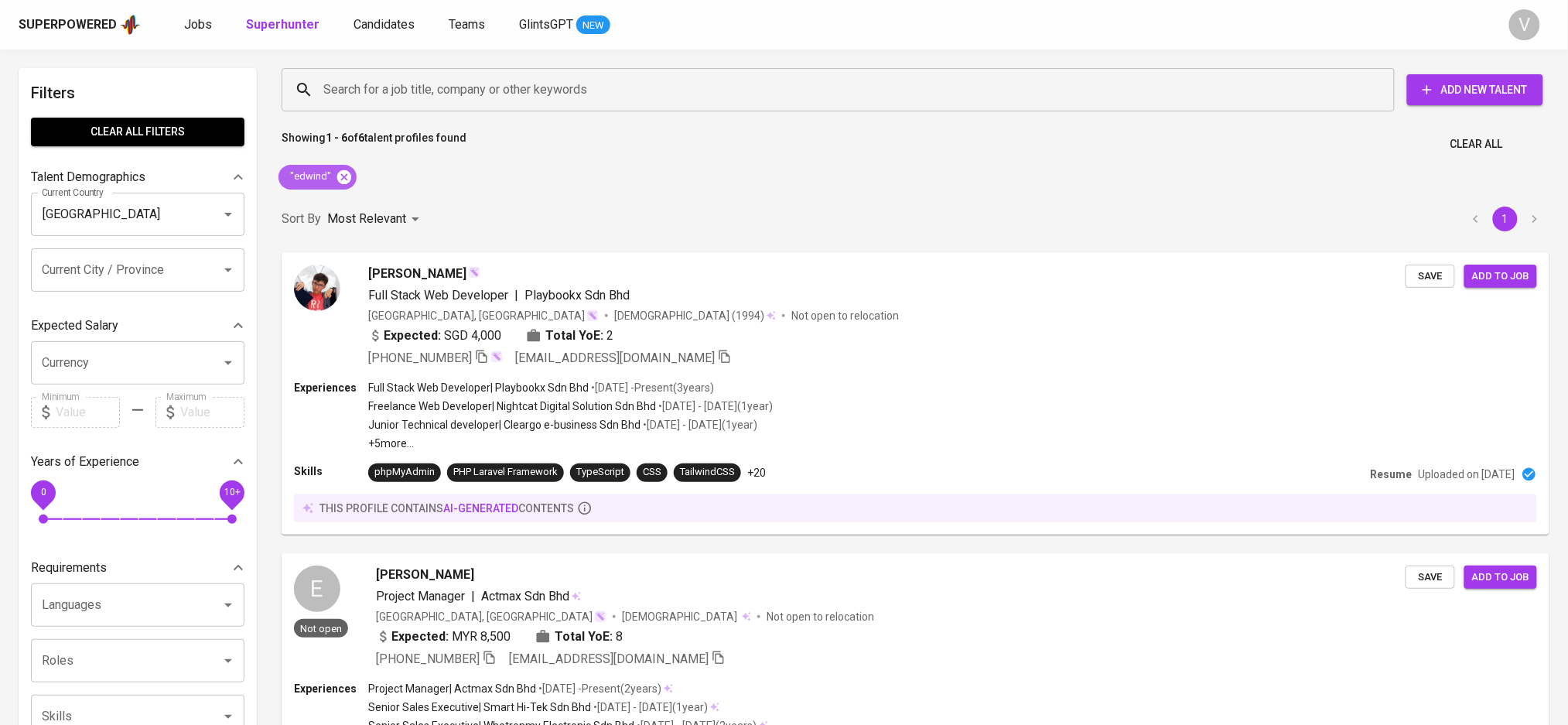
click at [340, 183] on icon at bounding box center [344, 175] width 14 height 14
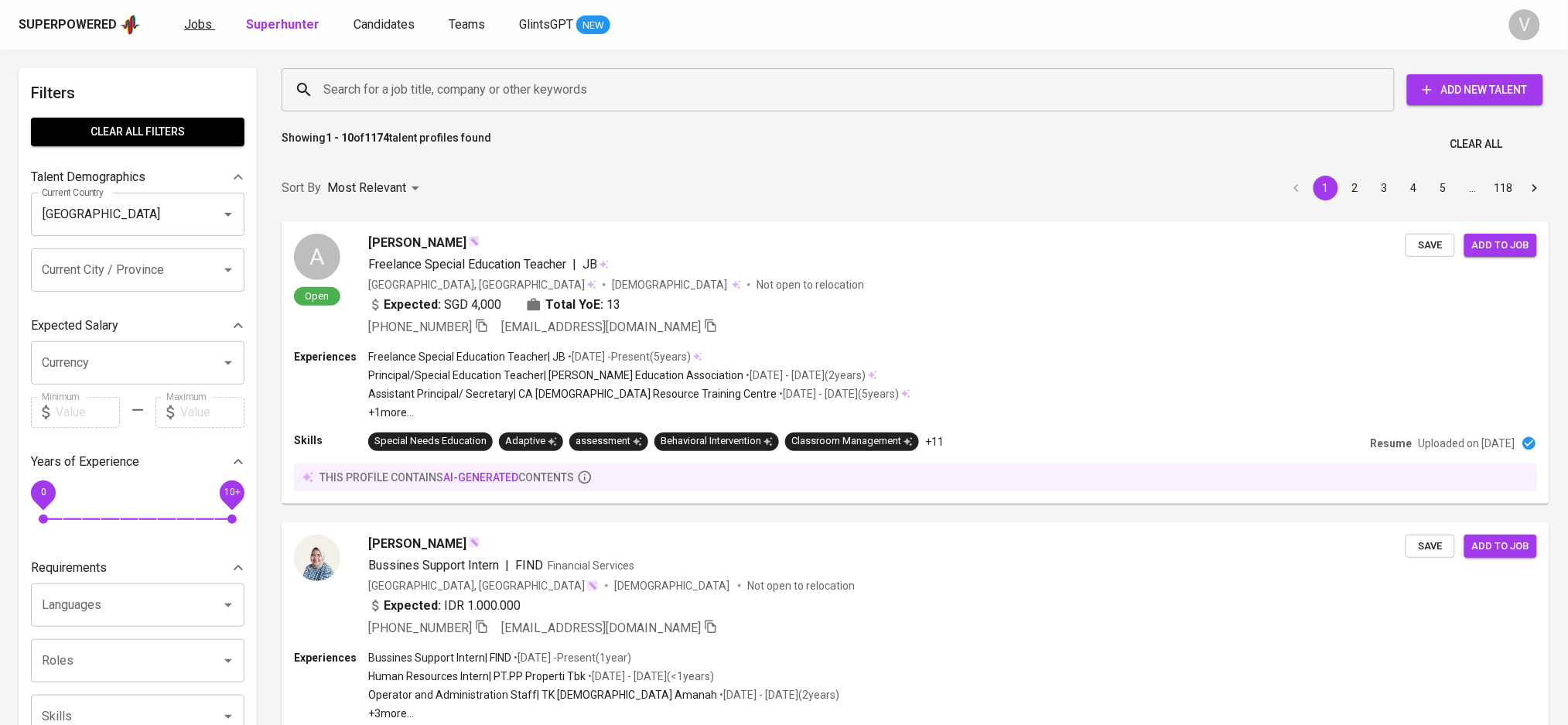
click at [208, 20] on span "Jobs" at bounding box center [198, 24] width 28 height 14
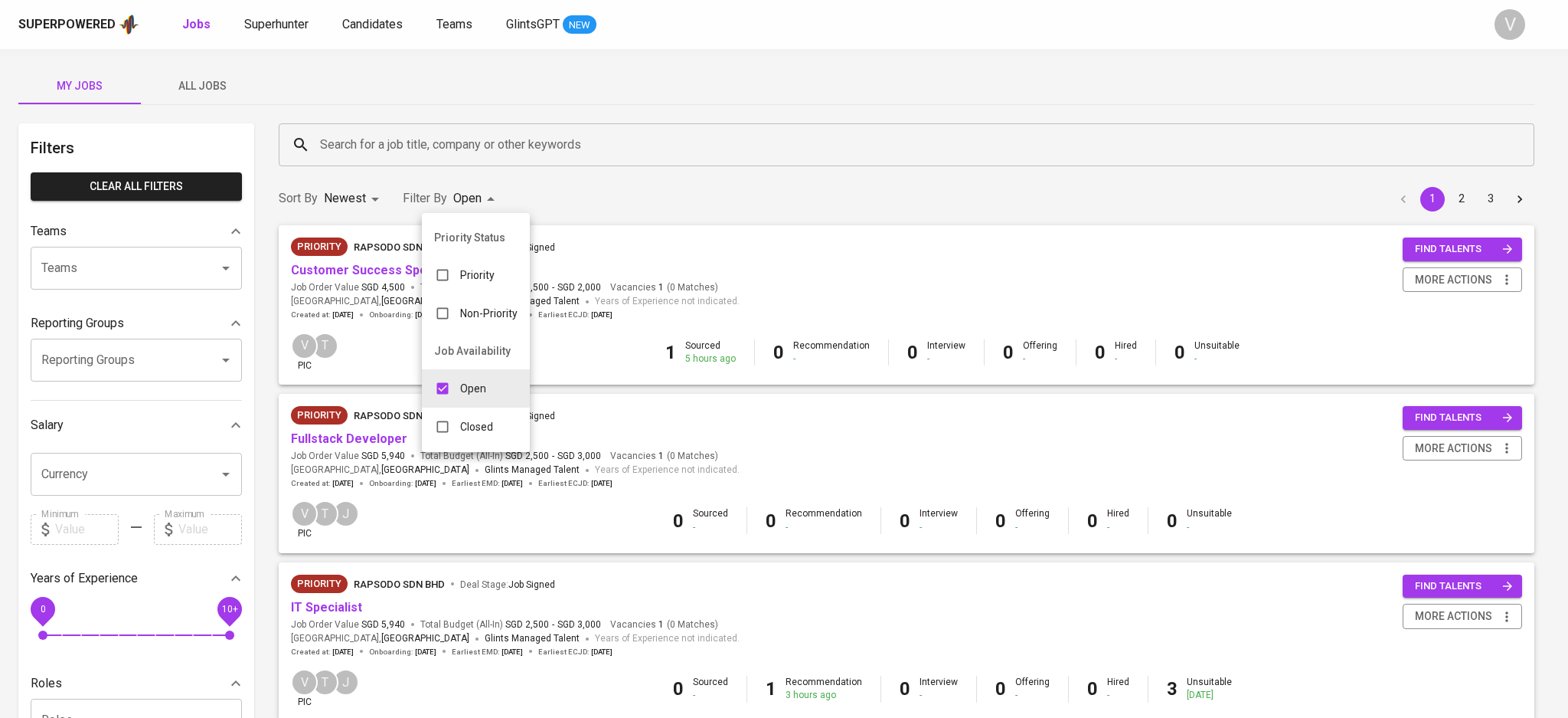
click at [475, 425] on p "Closed" at bounding box center [477, 426] width 33 height 15
type input "OPEN,CLOSE"
checkbox input "true"
click at [450, 145] on div at bounding box center [784, 359] width 1568 height 718
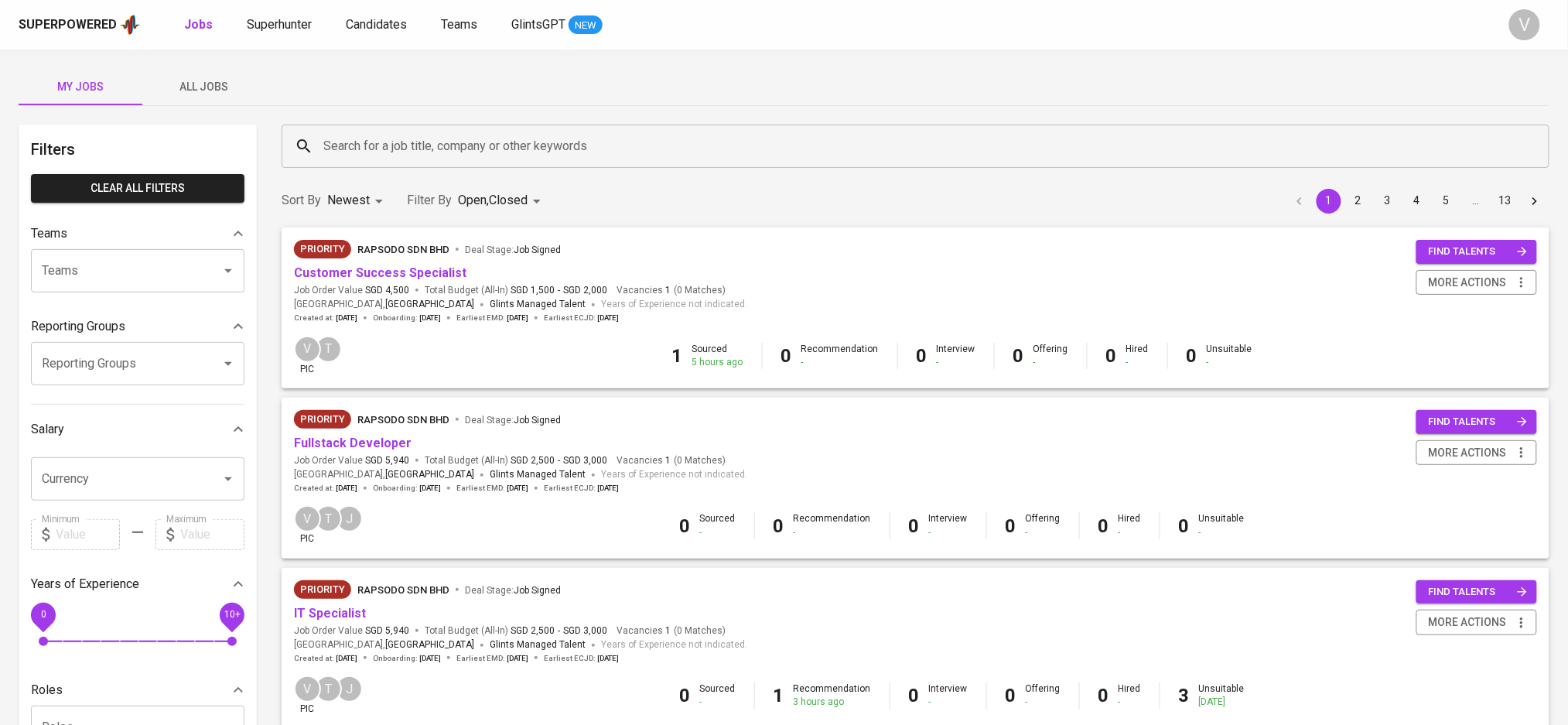
click at [460, 136] on input "Search for a job title, company or other keywords" at bounding box center [919, 146] width 1199 height 30
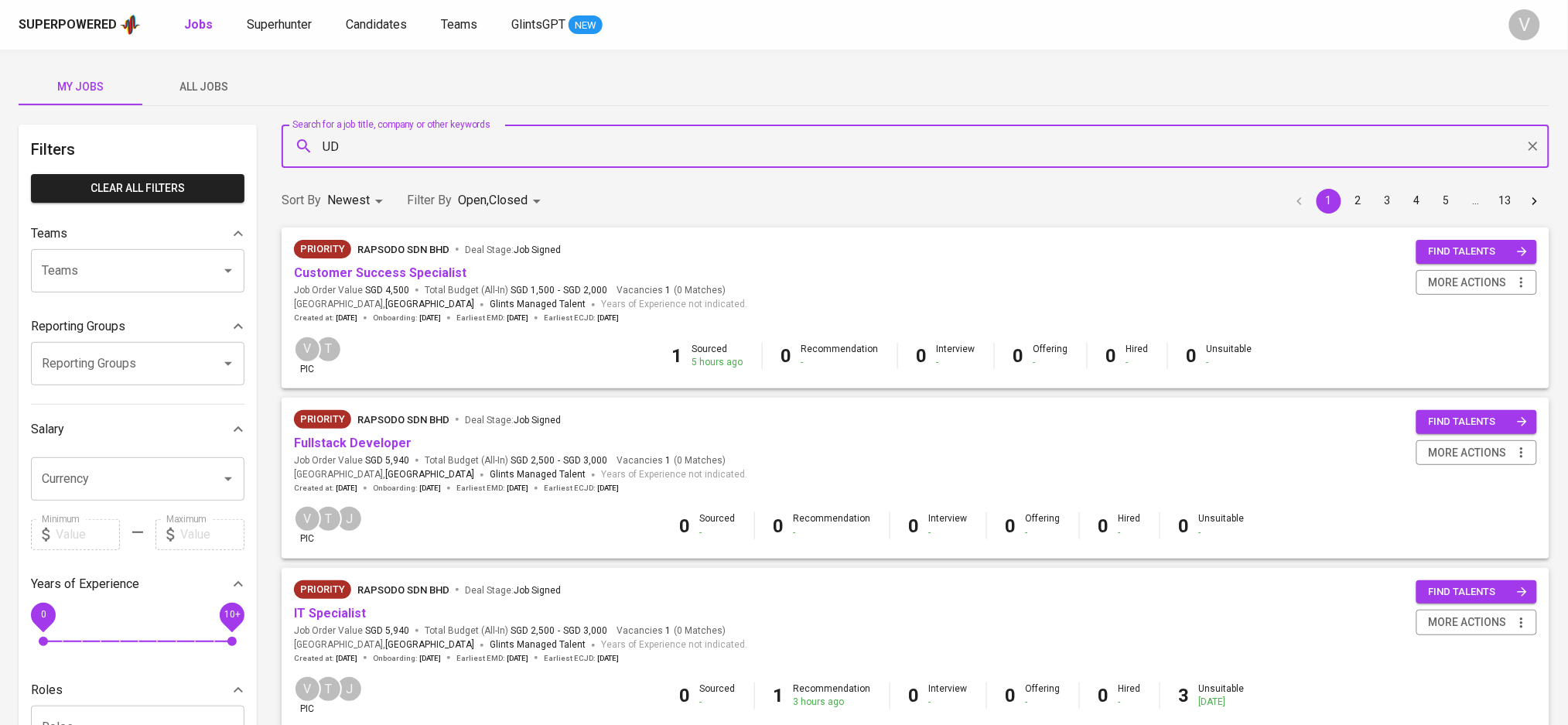
type input "UD"
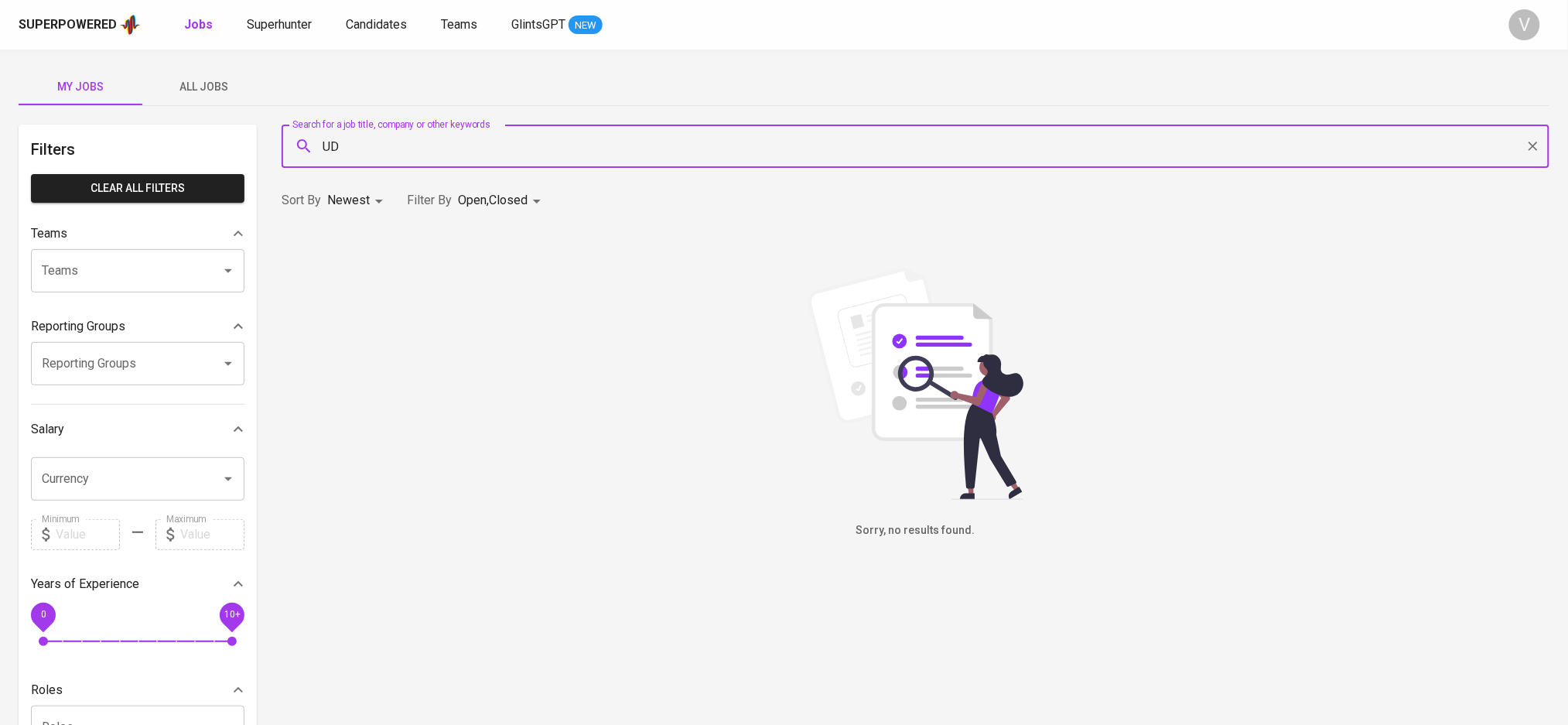
click at [139, 255] on div "Teams" at bounding box center [138, 271] width 213 height 43
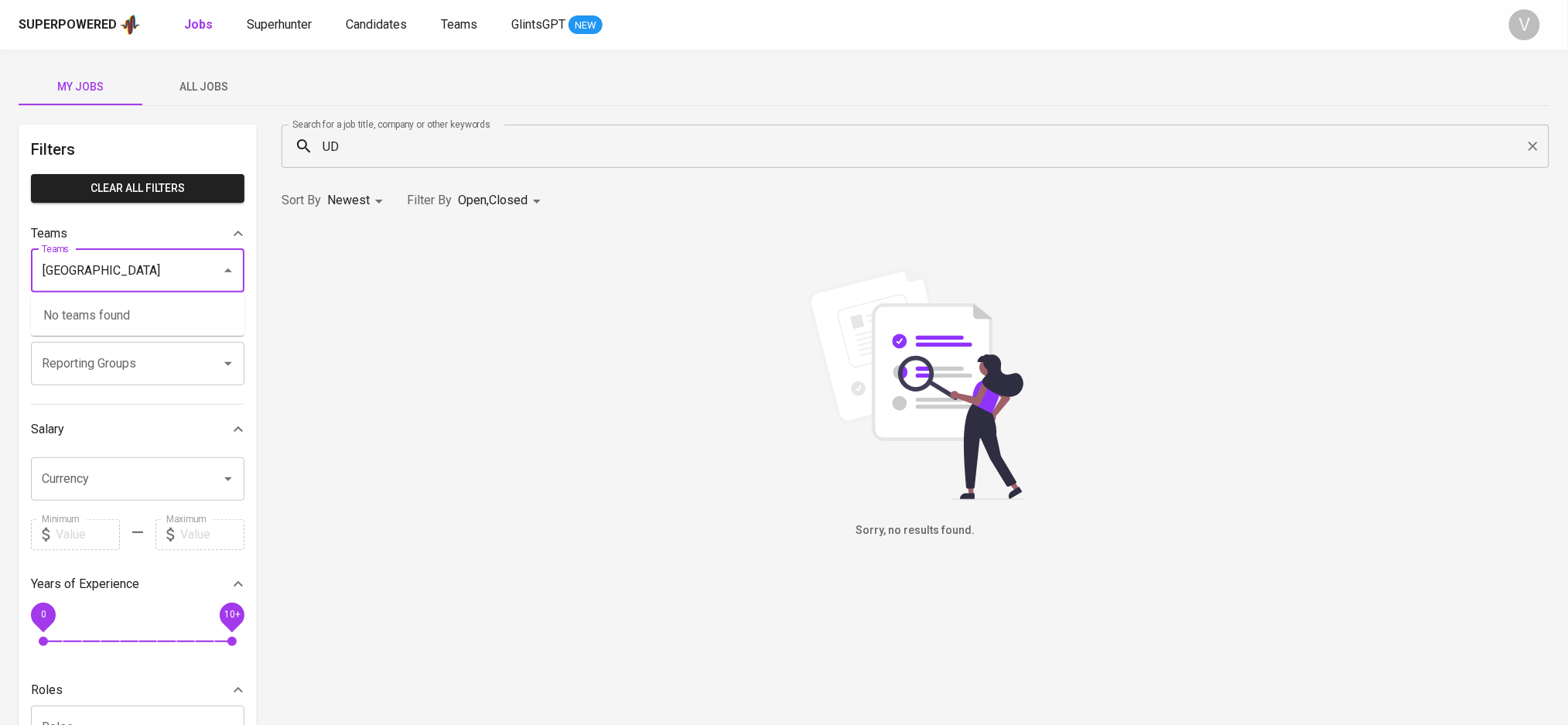
type input "[GEOGRAPHIC_DATA]"
click at [467, 313] on div "Sorry, no results found." at bounding box center [915, 403] width 1268 height 272
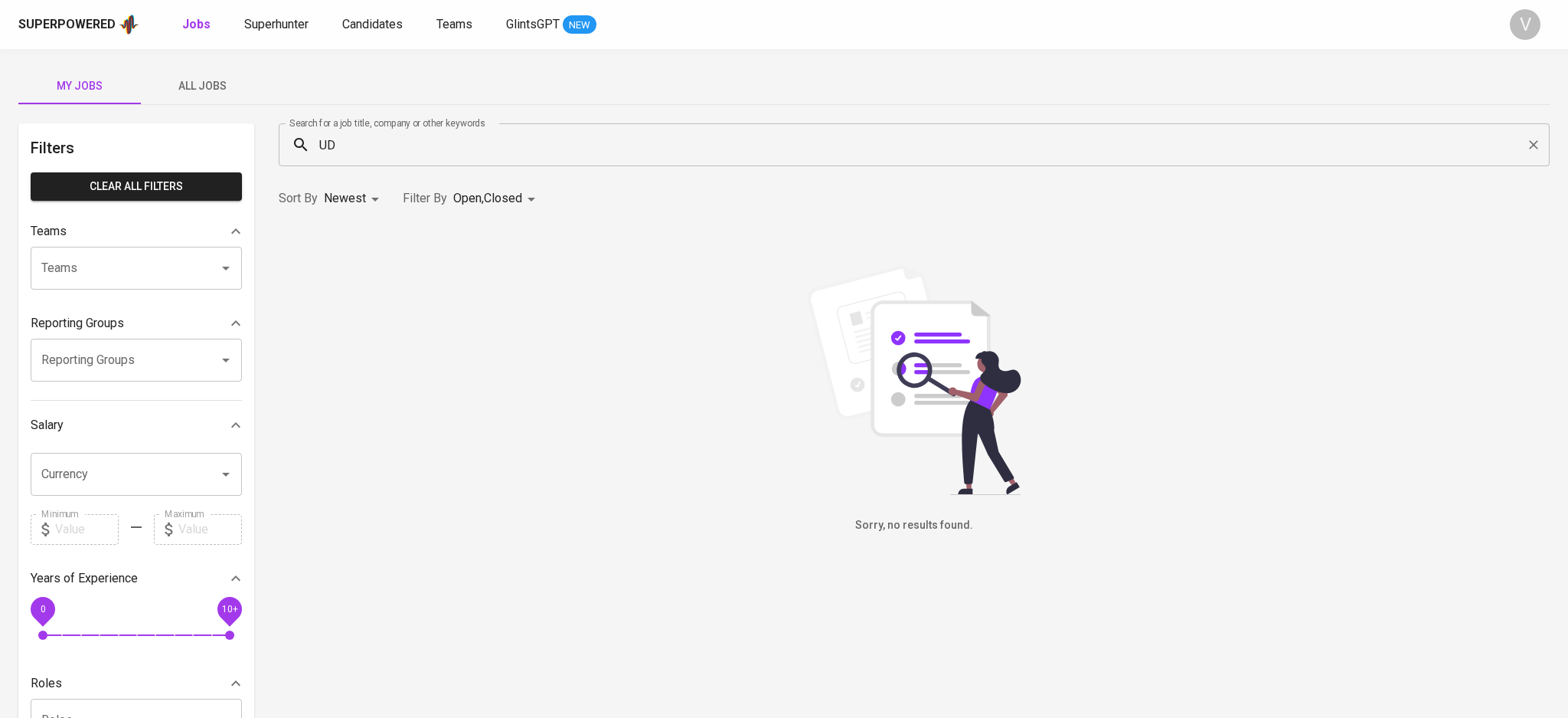
click at [472, 200] on body "Superpowered Jobs Superhunter Candidates Teams GlintsGPT NEW V My Jobs All Jobs…" at bounding box center [784, 523] width 1568 height 1046
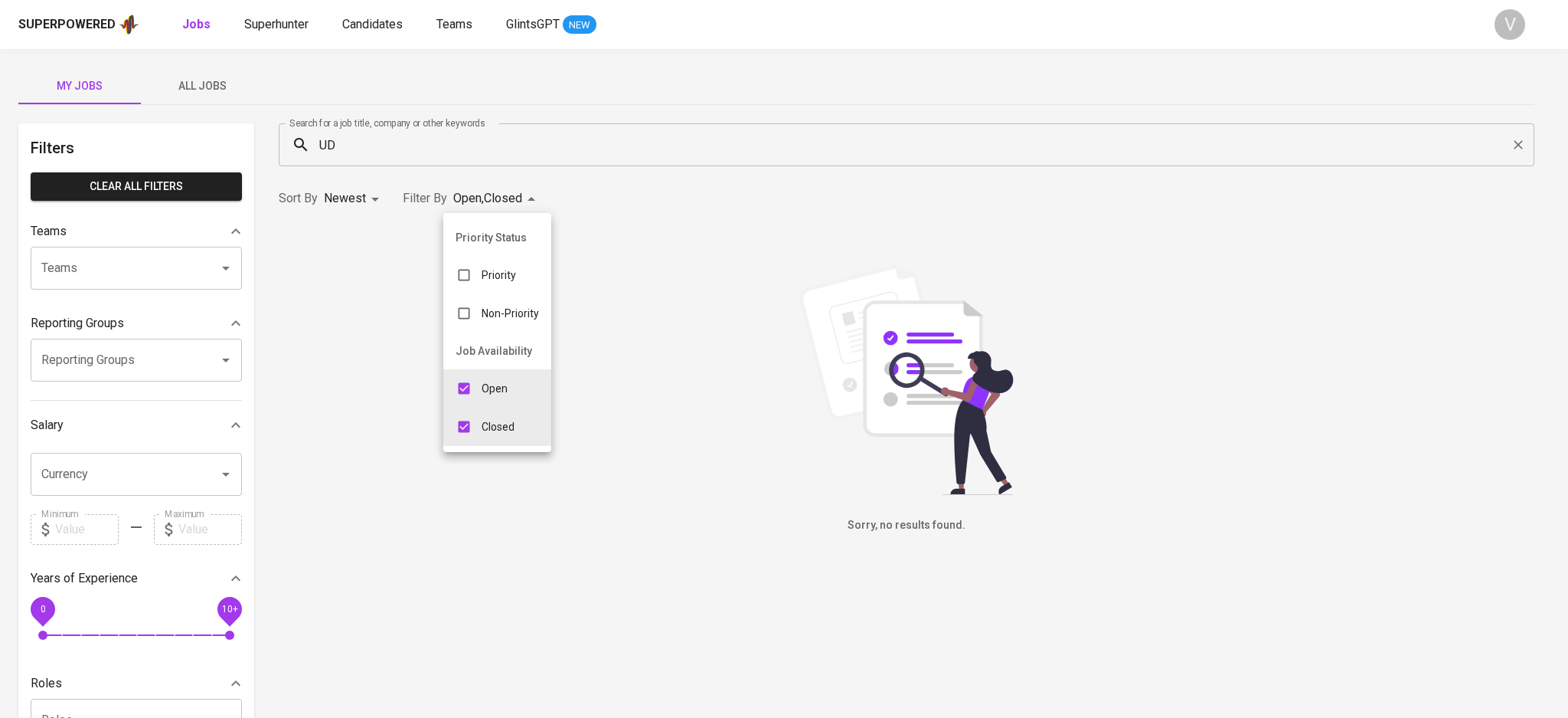
click at [355, 150] on div at bounding box center [784, 359] width 1568 height 718
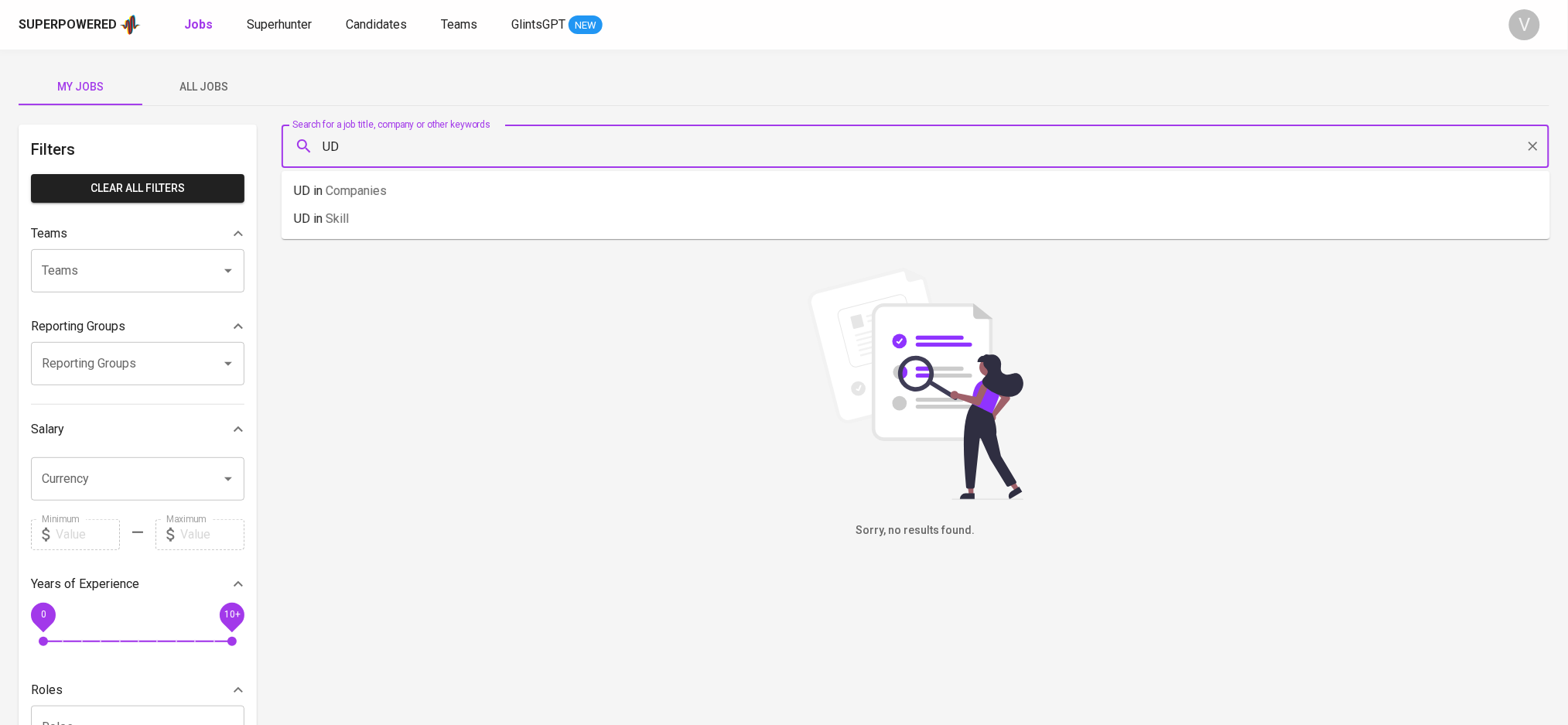
drag, startPoint x: 369, startPoint y: 144, endPoint x: 190, endPoint y: 127, distance: 179.8
click at [190, 127] on div "Filters Clear All filters Teams Teams Teams Reporting Groups Reporting Groups R…" at bounding box center [784, 560] width 1530 height 872
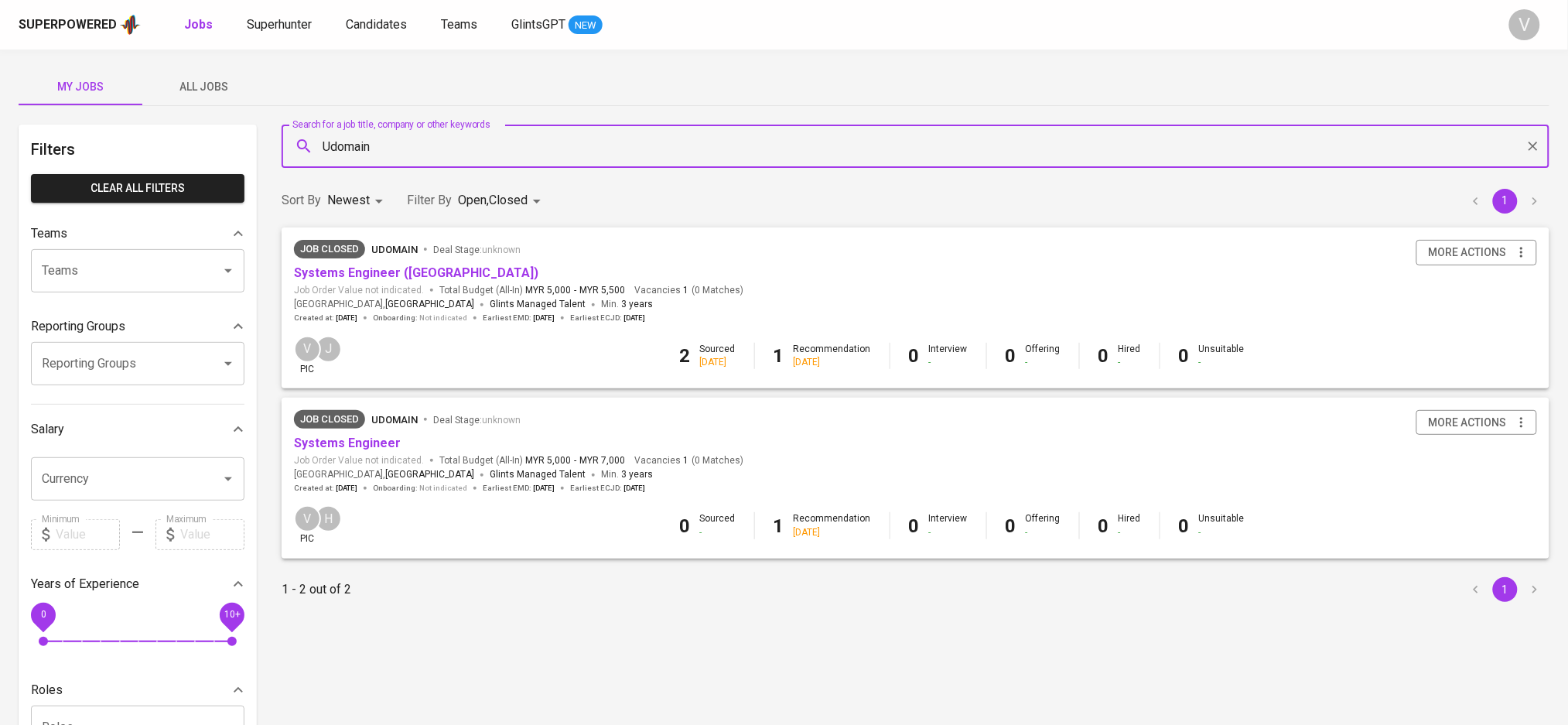
click at [329, 146] on input "Udomain" at bounding box center [919, 146] width 1199 height 30
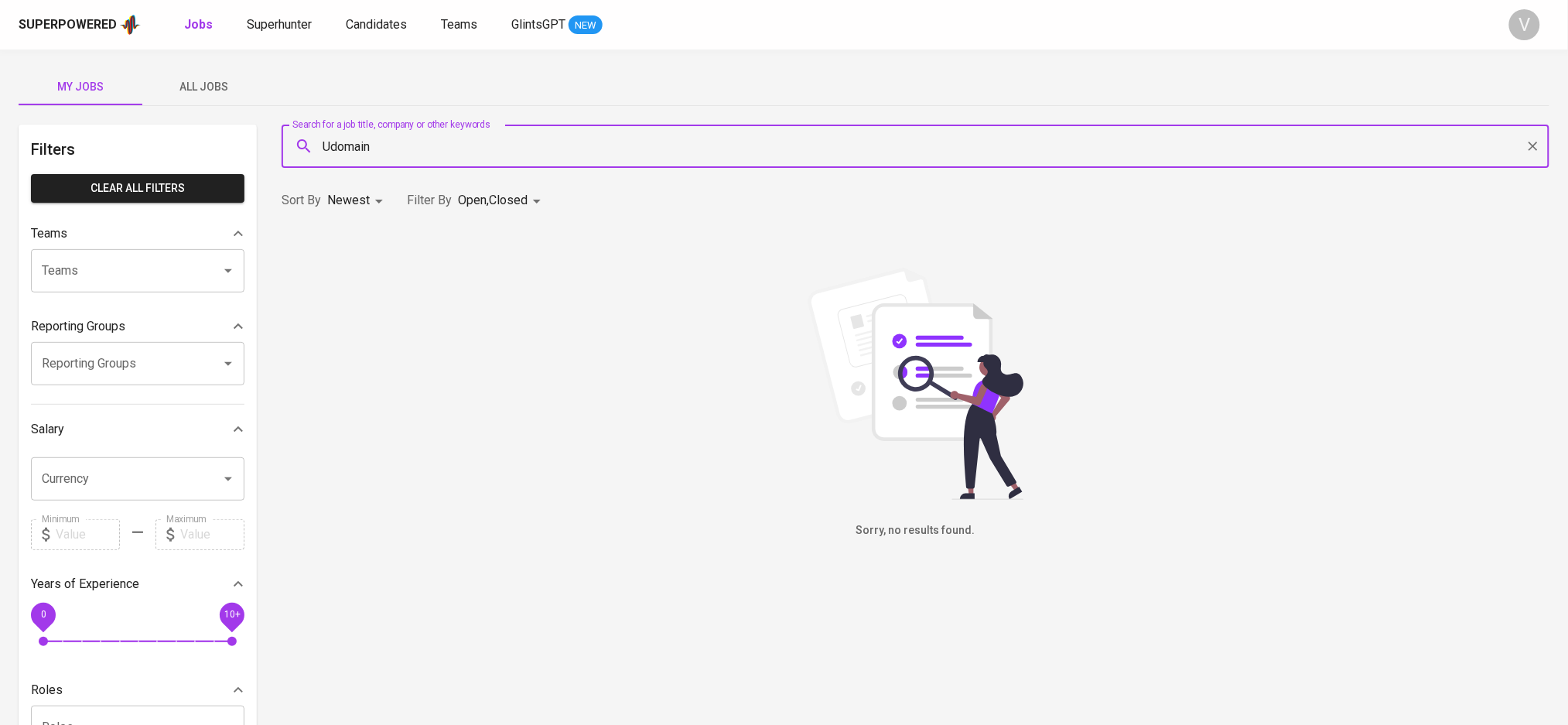
type input "Udomain"
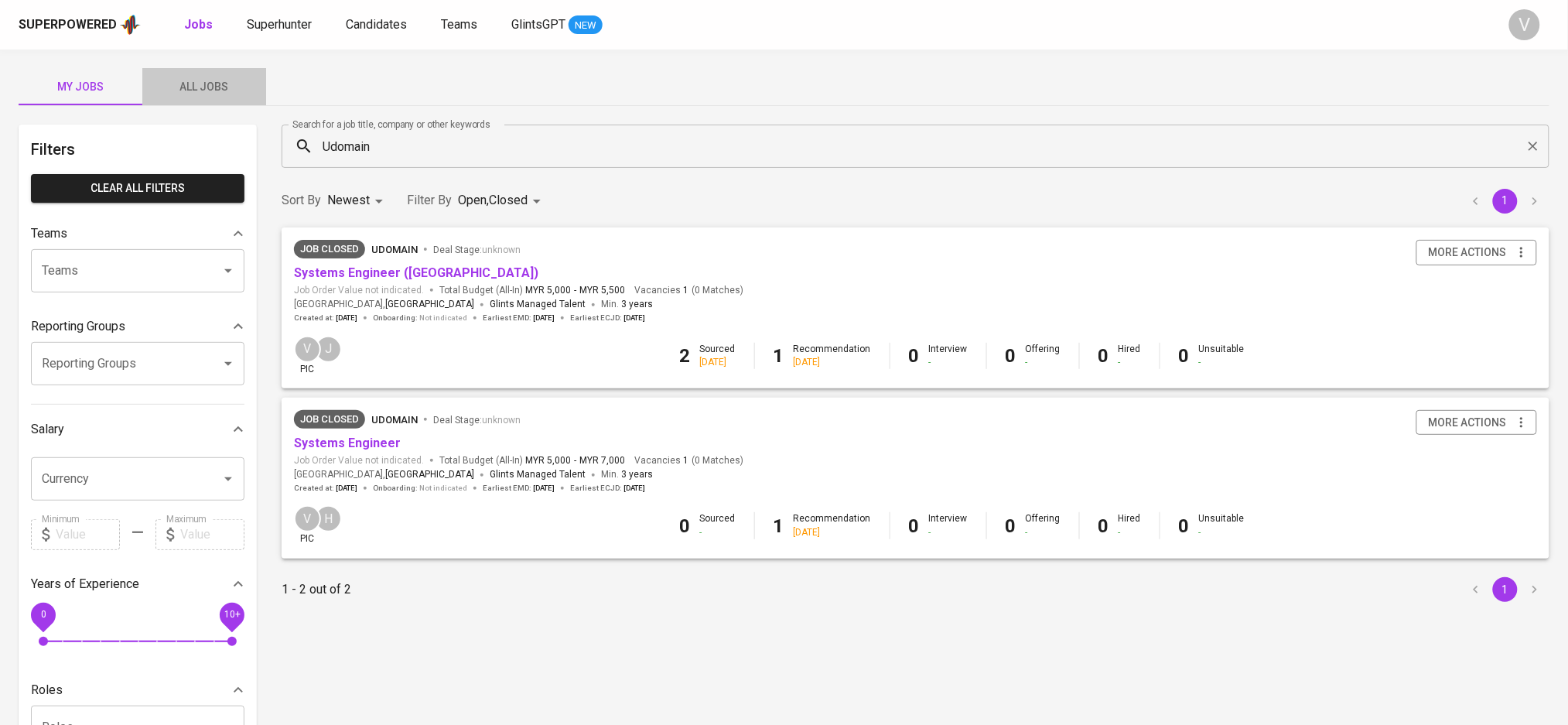
click at [186, 82] on span "All Jobs" at bounding box center [204, 87] width 105 height 19
click at [502, 204] on body "Superpowered Jobs Superhunter Candidates Teams GlintsGPT NEW V My Jobs All Jobs…" at bounding box center [792, 528] width 1584 height 1056
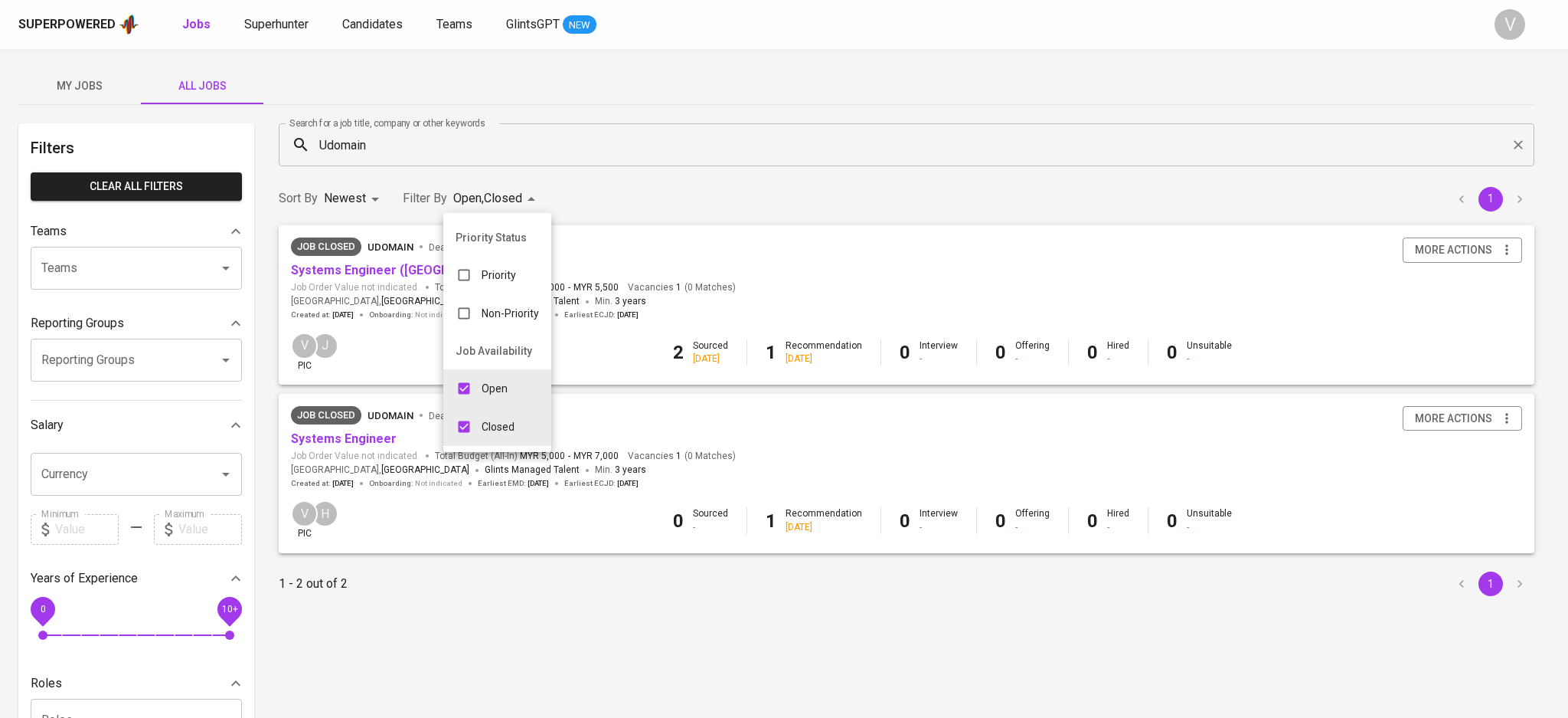
click at [347, 147] on div at bounding box center [784, 359] width 1568 height 718
click at [347, 147] on div "Priority Status Priority Non-Priority Job Availability Open Closed" at bounding box center [776, 359] width 1552 height 718
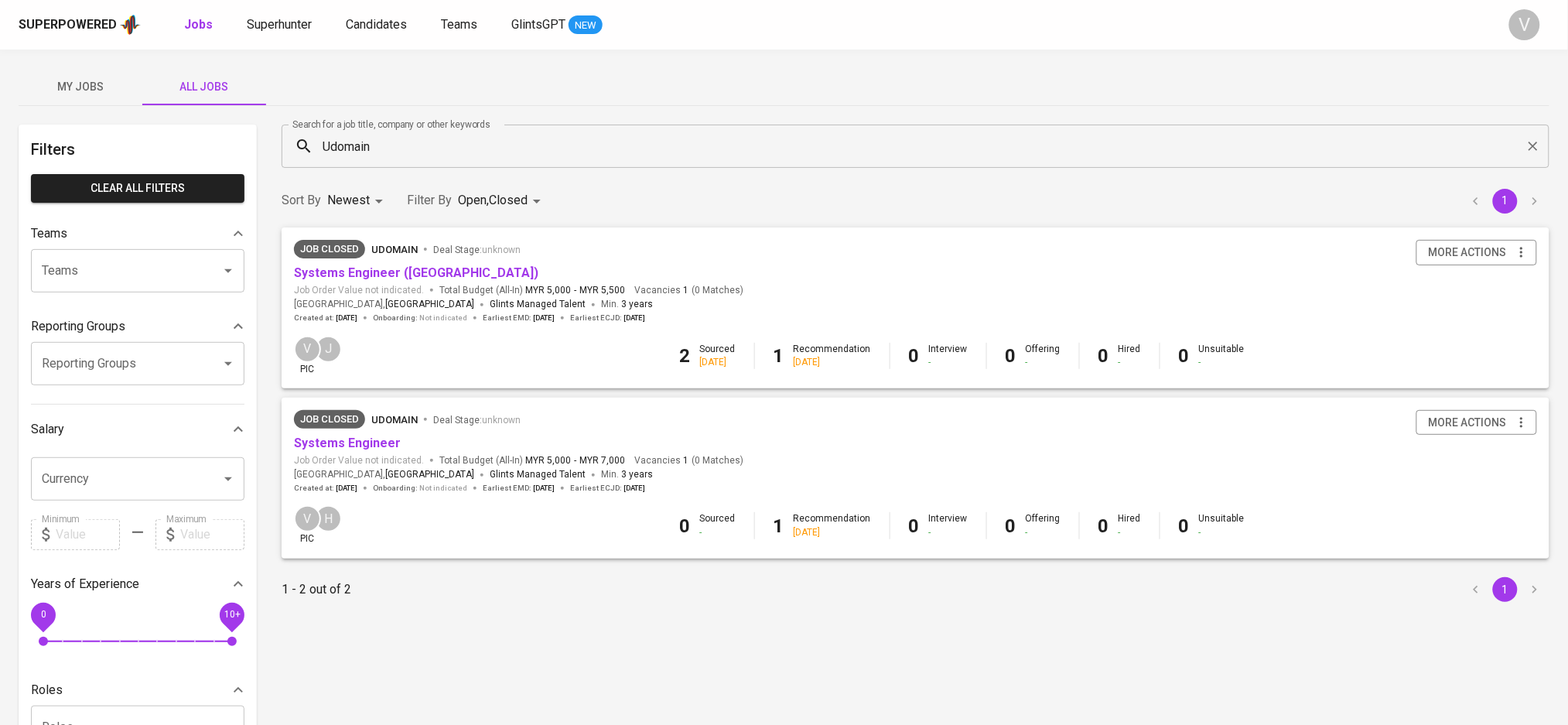
click at [350, 148] on div "Priority Status Priority Non-Priority Job Availability Open Closed" at bounding box center [784, 362] width 1568 height 725
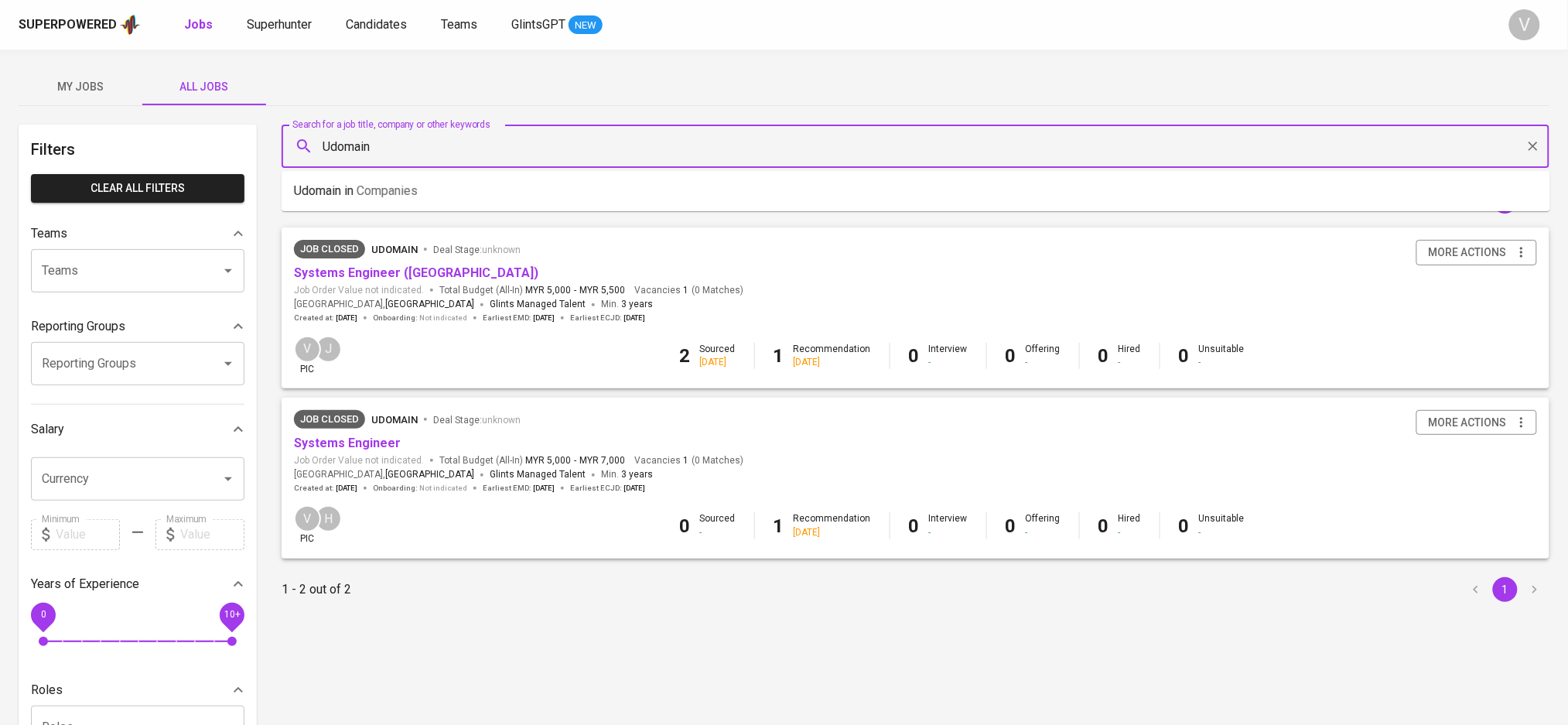
click at [350, 148] on input "Udomain" at bounding box center [919, 146] width 1199 height 30
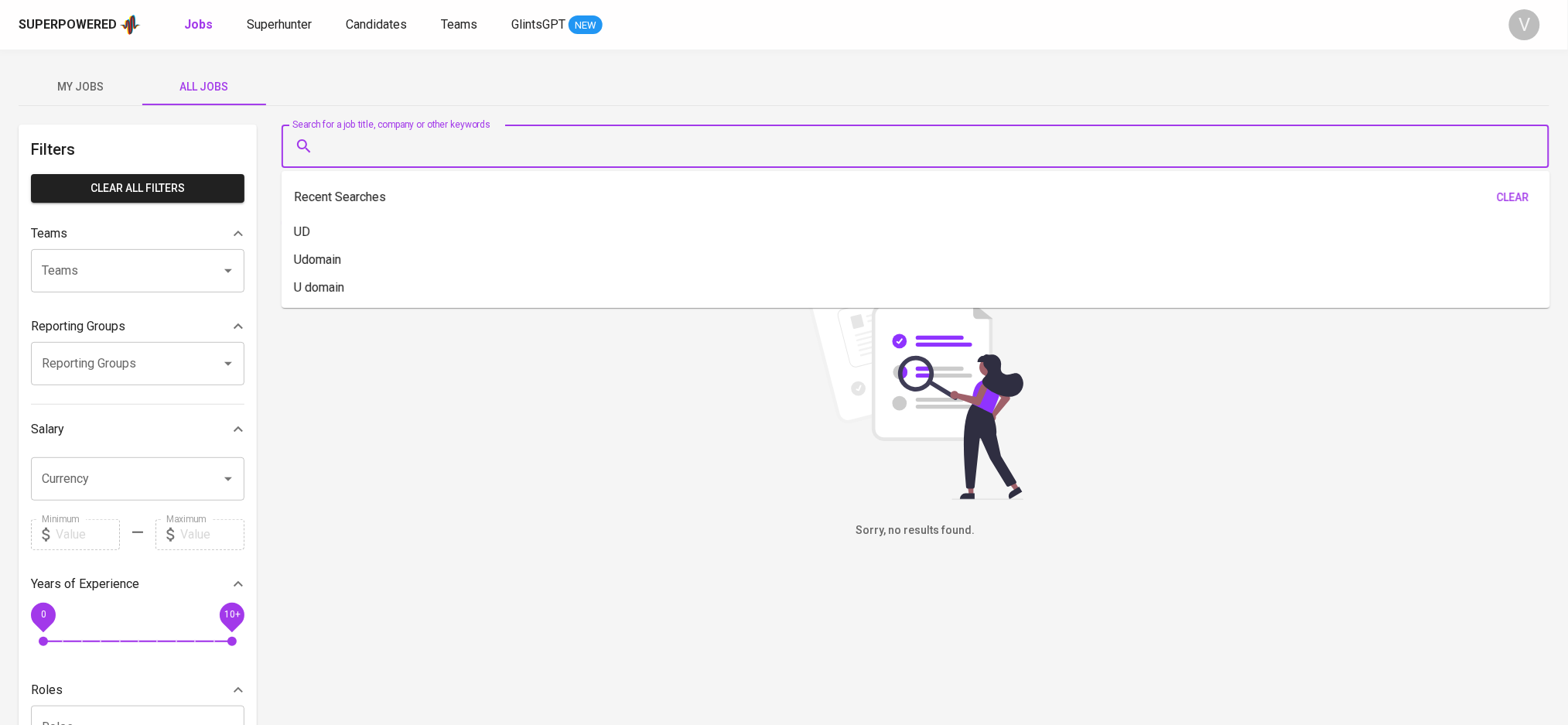
click at [554, 122] on div "Search for a job title, company or other keywords Search for a job title, compa…" at bounding box center [915, 146] width 1286 height 62
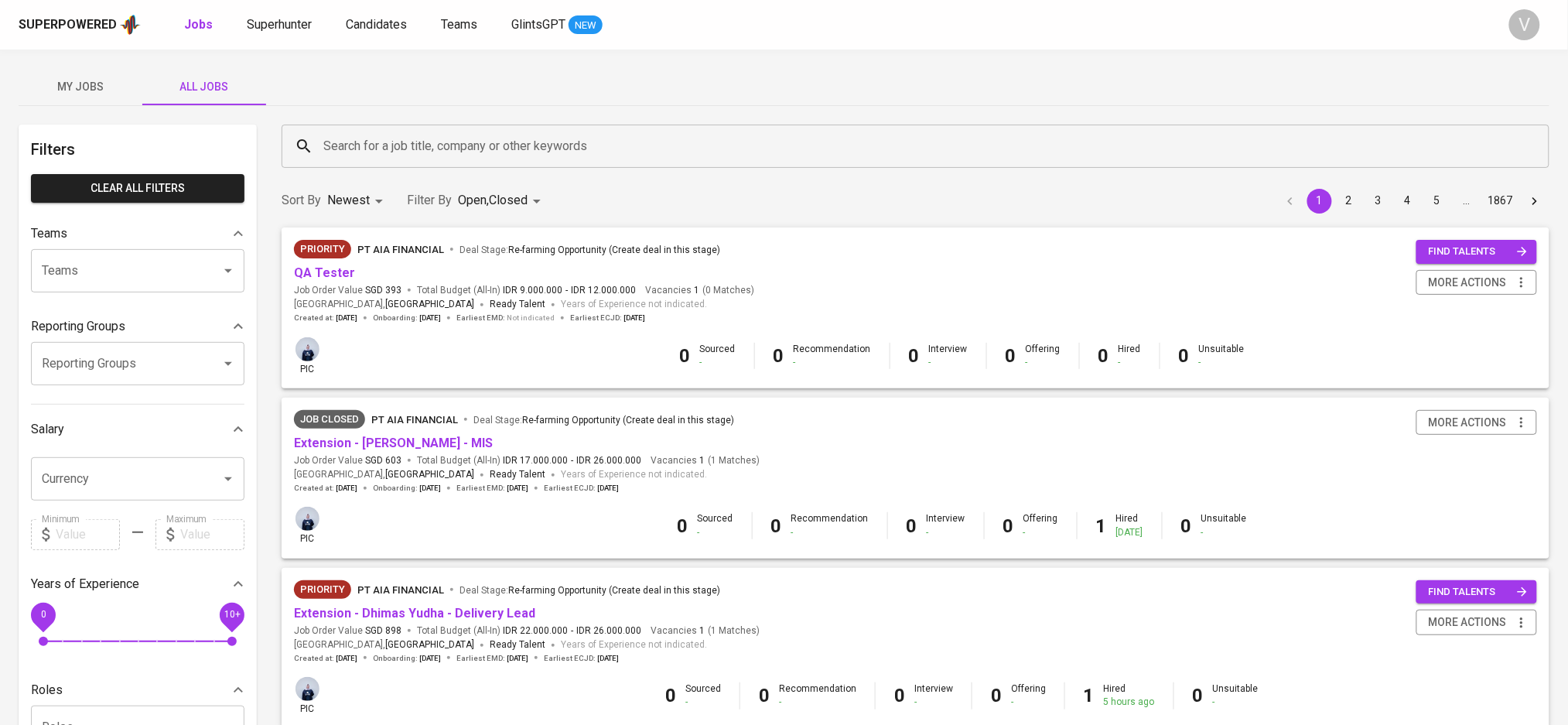
click at [486, 390] on div "Priority PT AIA FINANCIAL Deal Stage : Re-farming Opportunity (Create deal in t…" at bounding box center [915, 312] width 1286 height 170
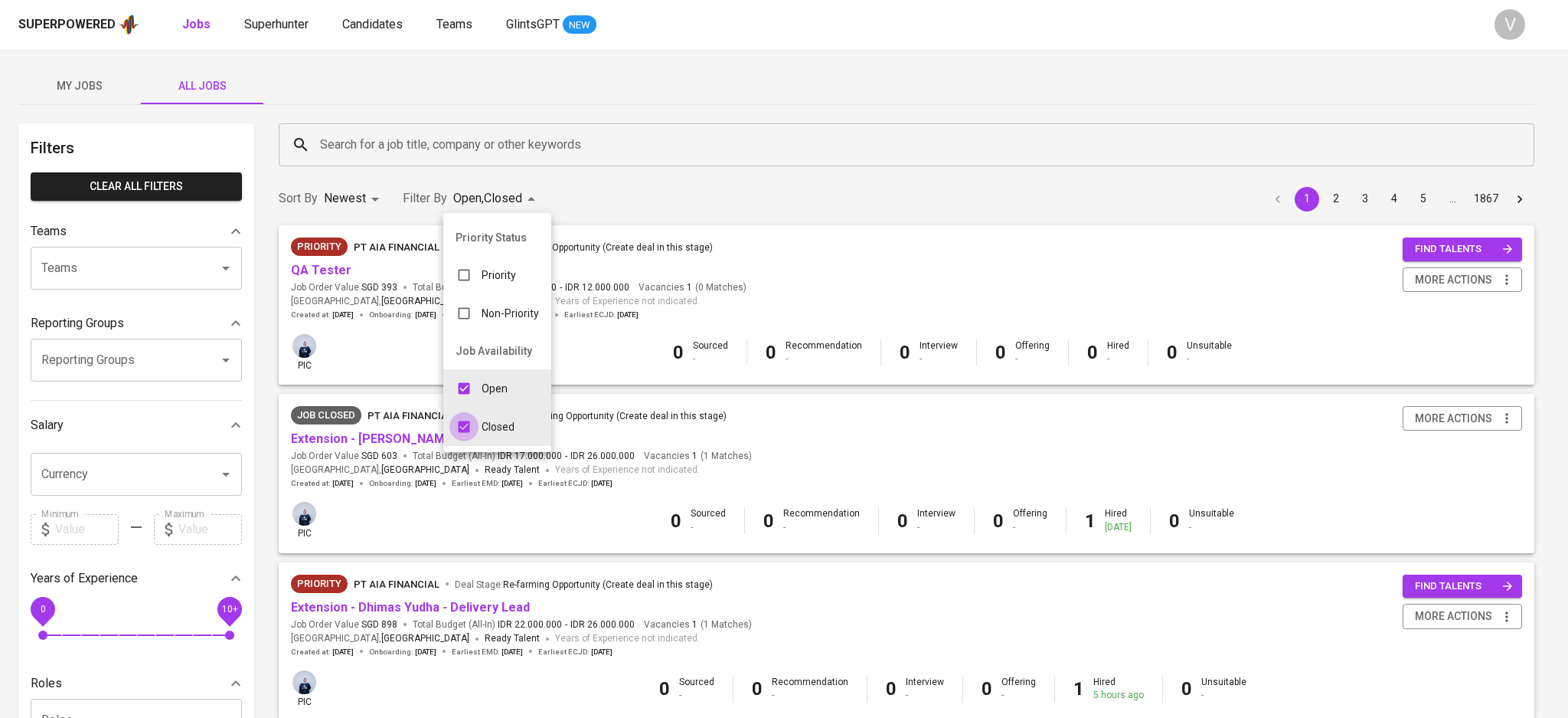
click at [468, 417] on input "checkbox" at bounding box center [464, 426] width 29 height 29
checkbox input "false"
type input "OPEN"
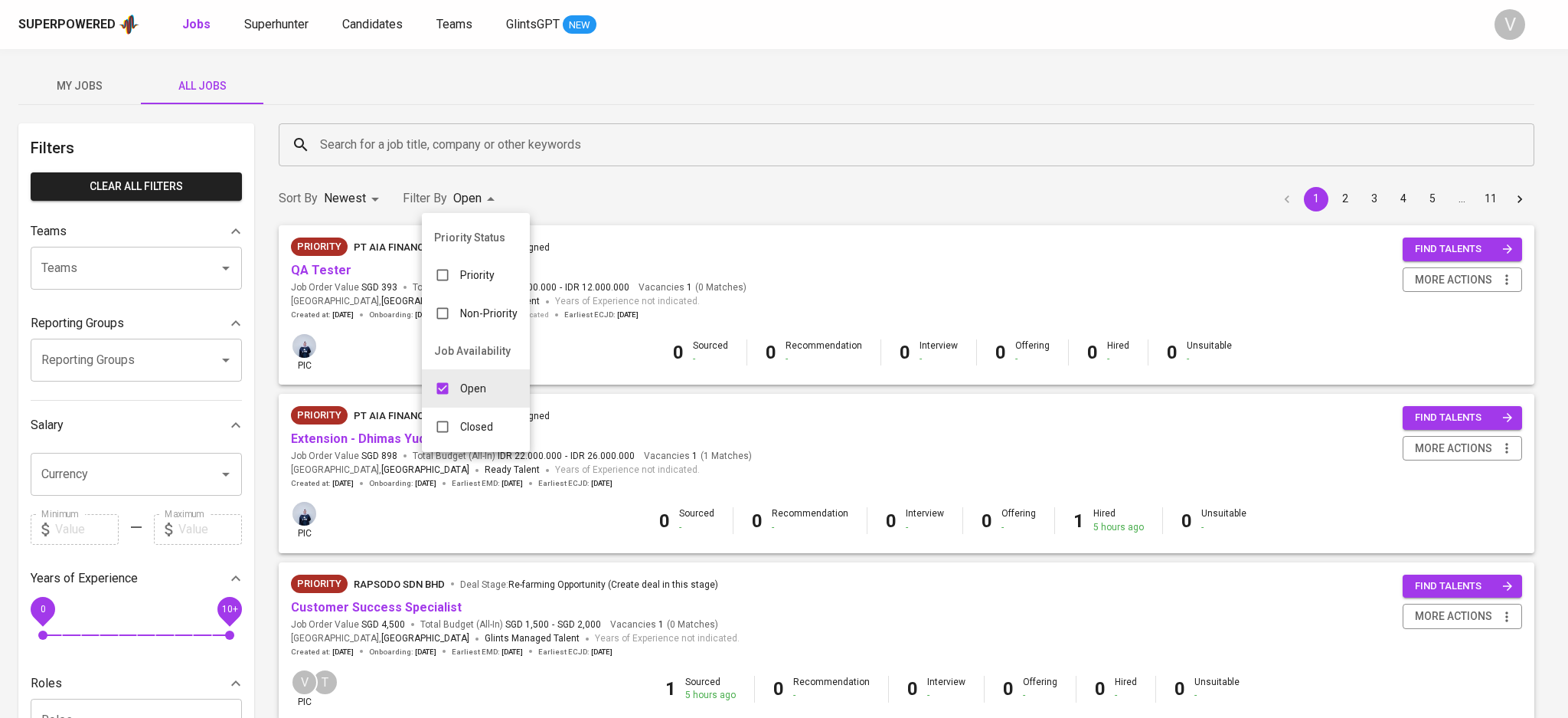
click at [738, 82] on div at bounding box center [784, 359] width 1568 height 718
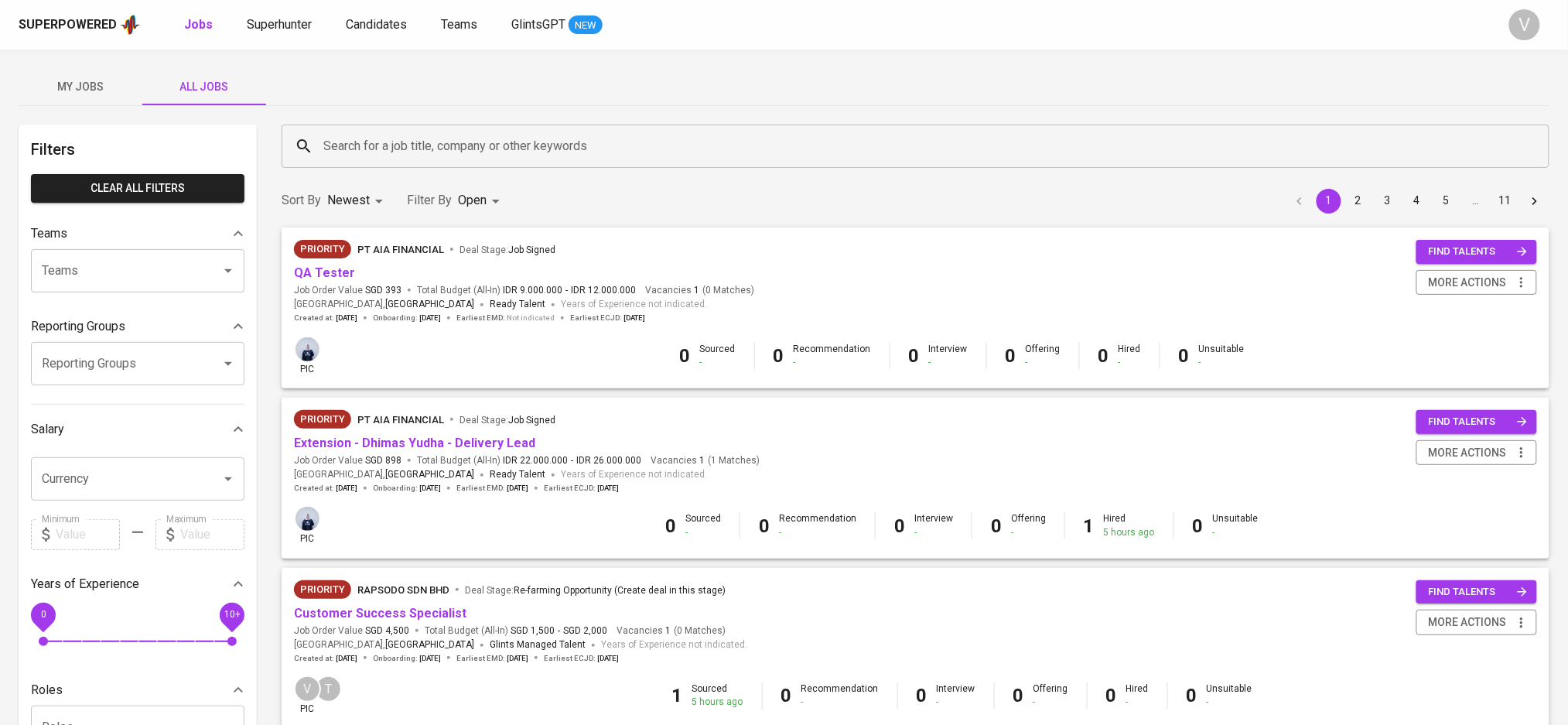
click at [155, 256] on input "Teams" at bounding box center [115, 271] width 156 height 30
type input "o"
type input "pod ver"
click at [79, 78] on span "My Jobs" at bounding box center [80, 87] width 105 height 19
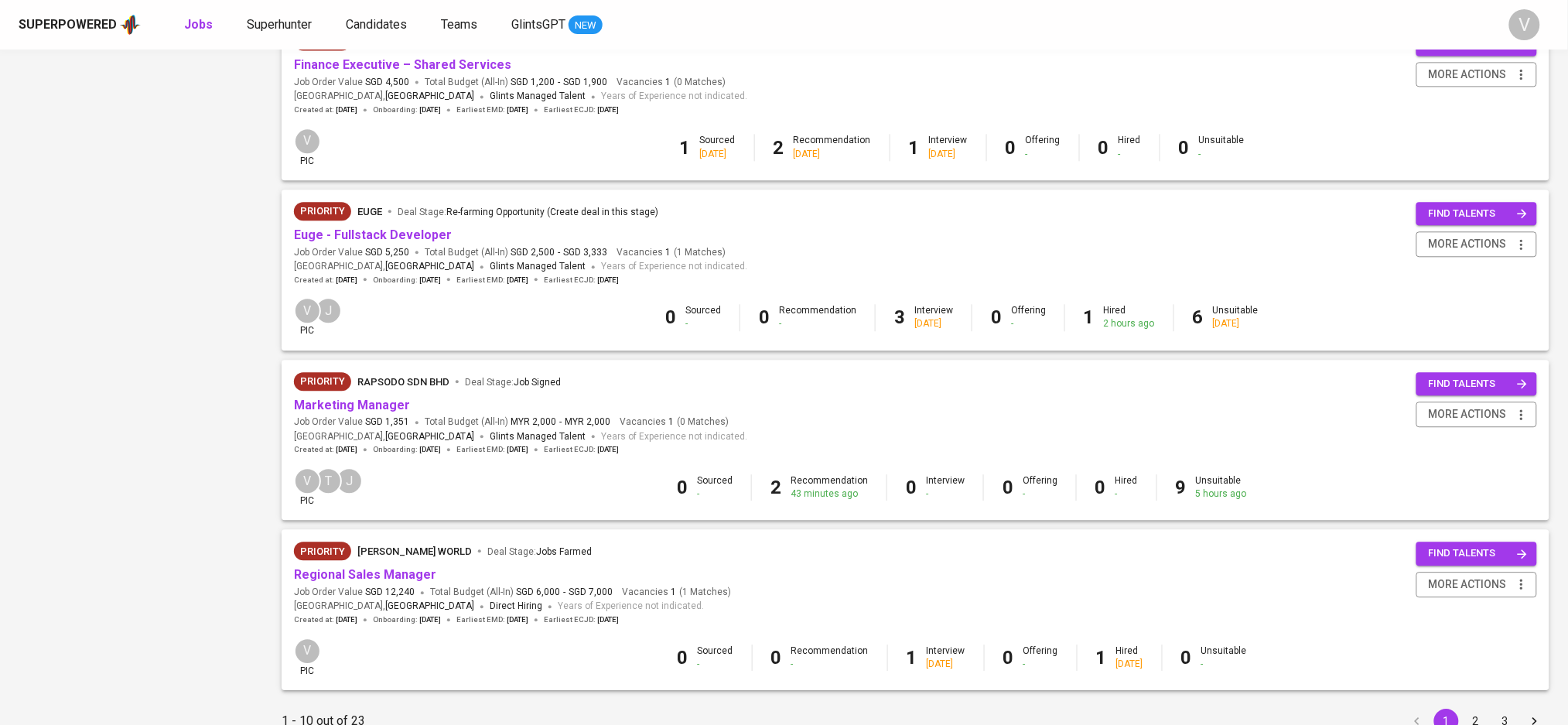
scroll to position [1308, 0]
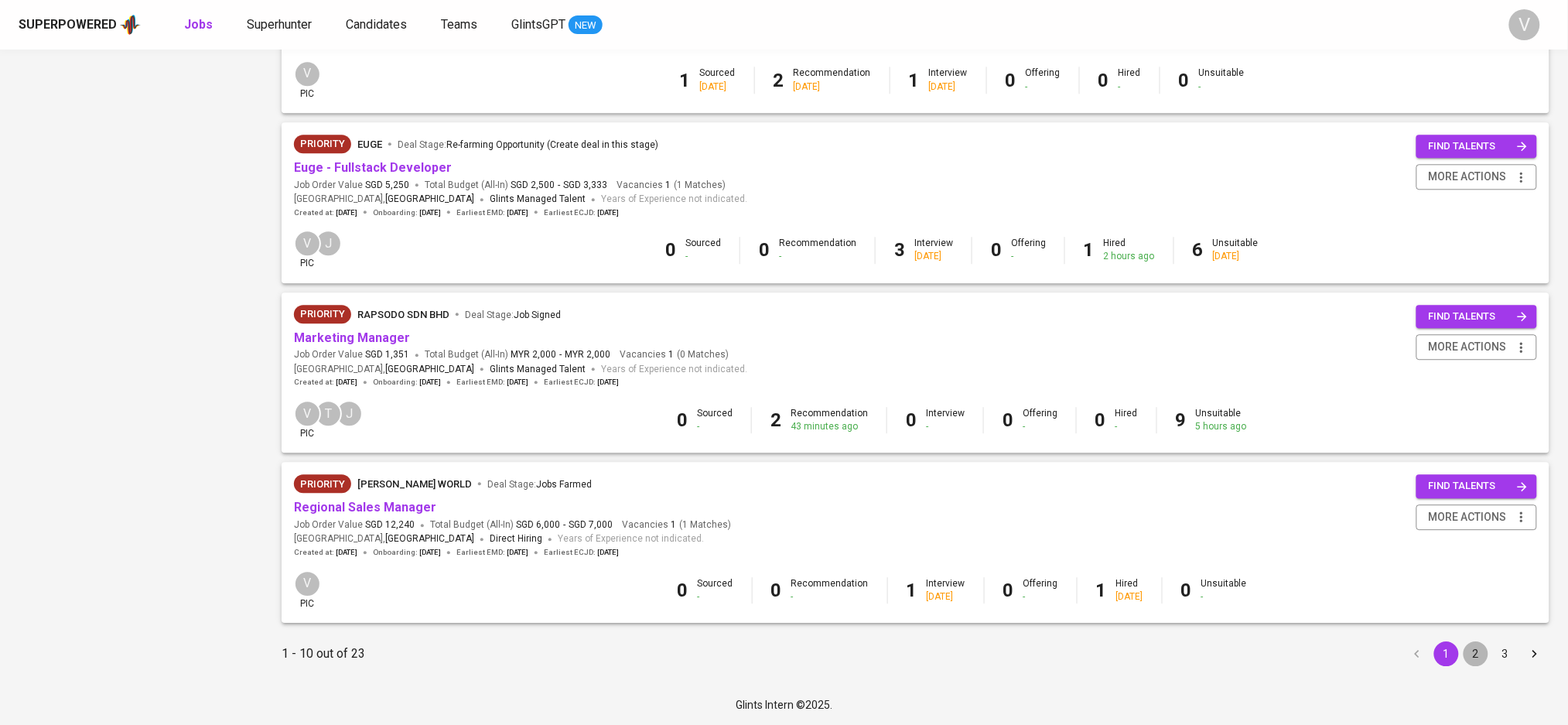
drag, startPoint x: 1477, startPoint y: 657, endPoint x: 1471, endPoint y: 640, distance: 18.0
click at [1477, 656] on button "2" at bounding box center [1475, 653] width 25 height 25
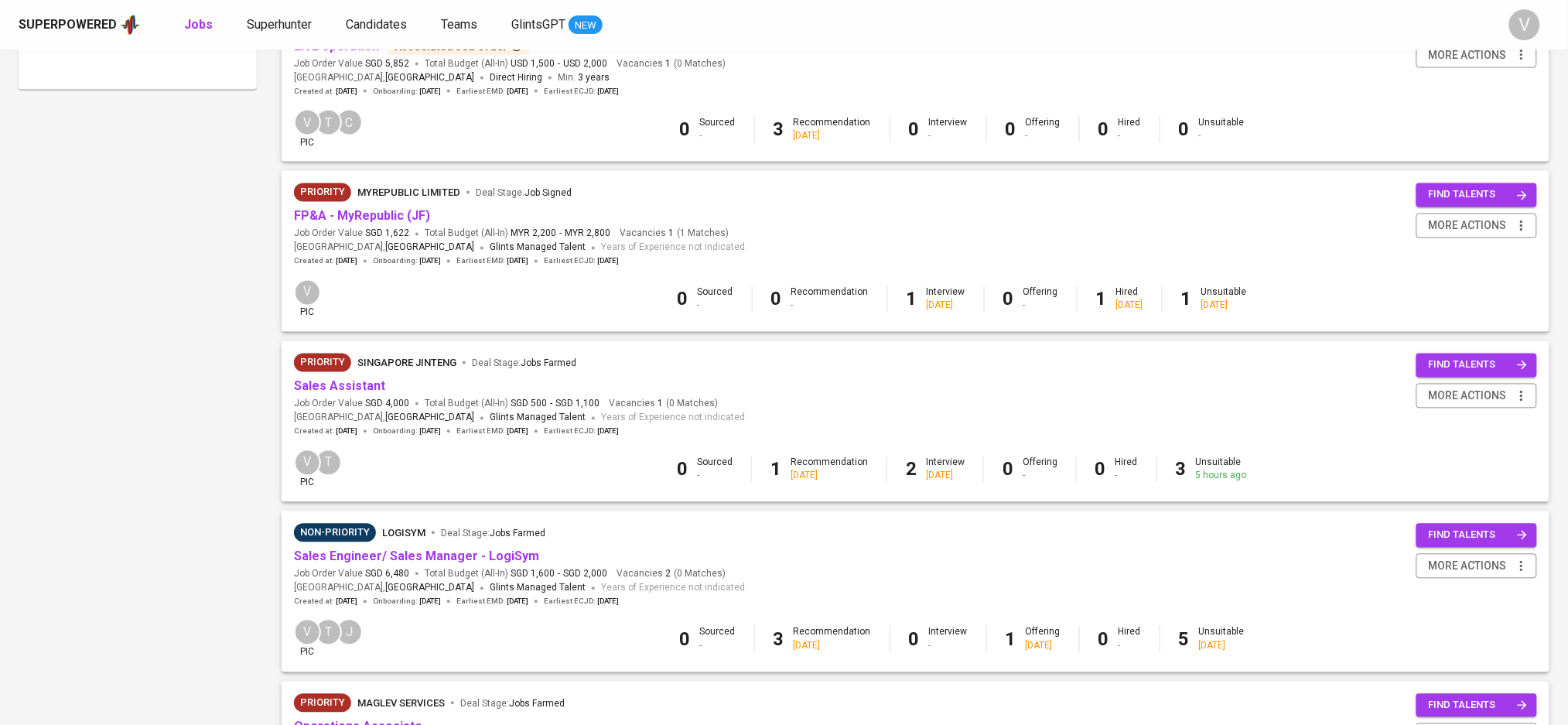
scroll to position [928, 0]
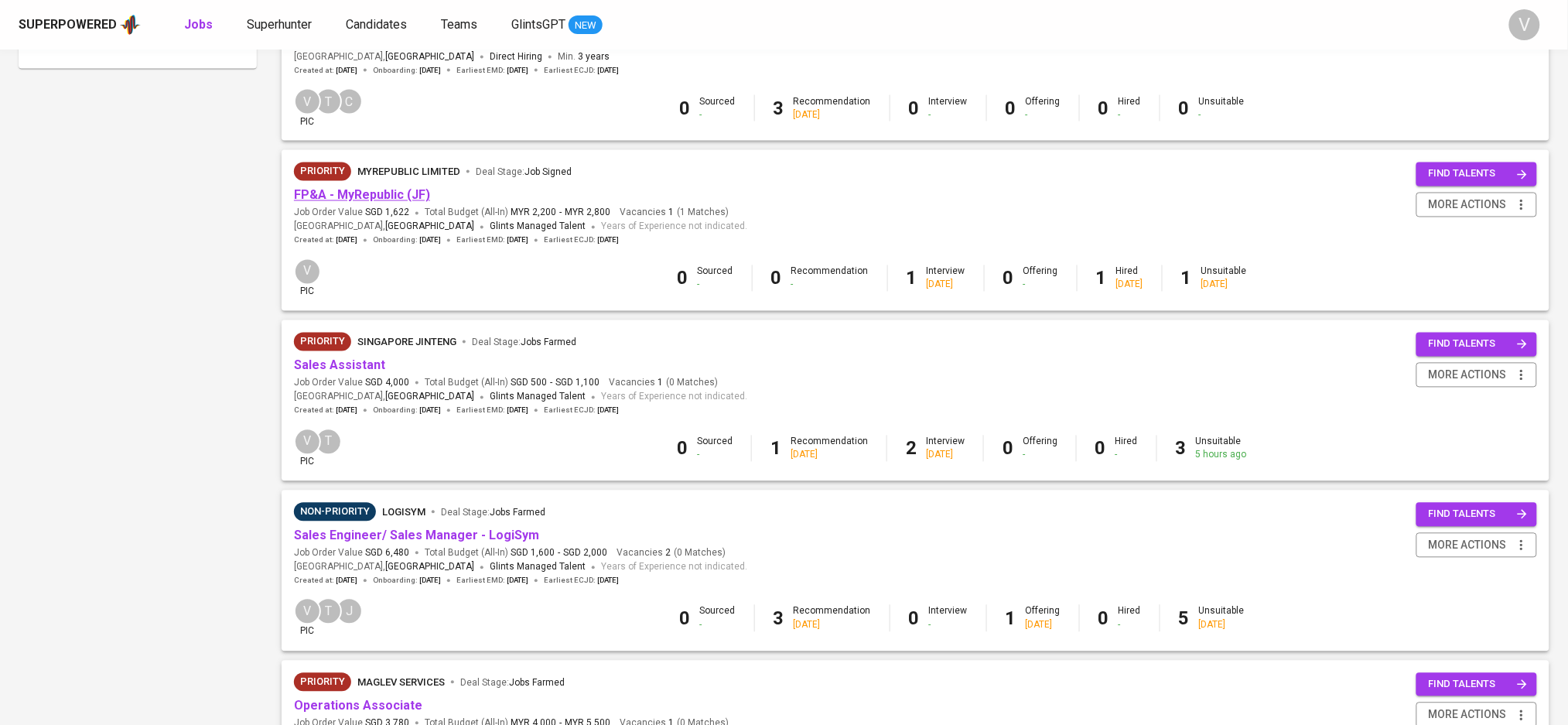
click at [355, 201] on link "FP&A - MyRepublic (JF)" at bounding box center [362, 195] width 136 height 14
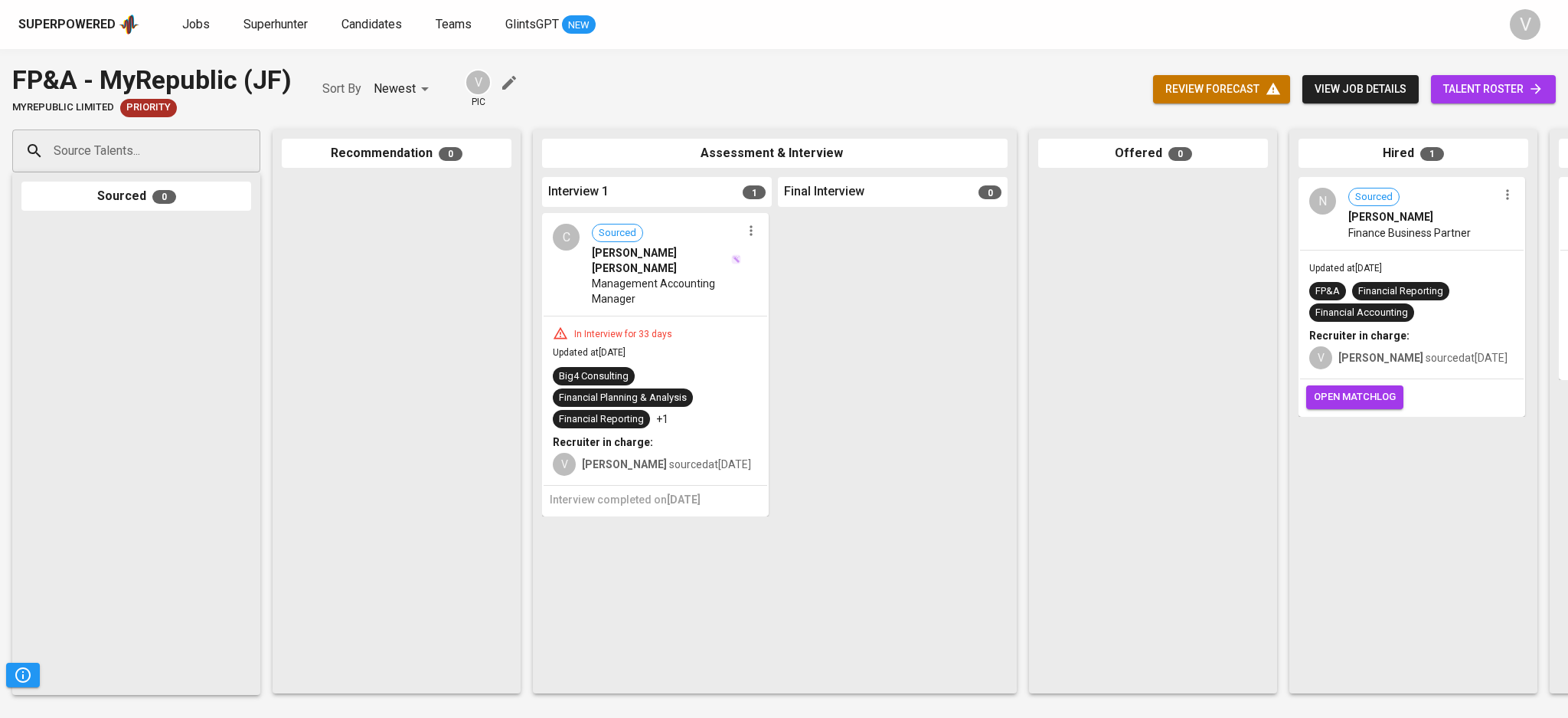
scroll to position [0, 254]
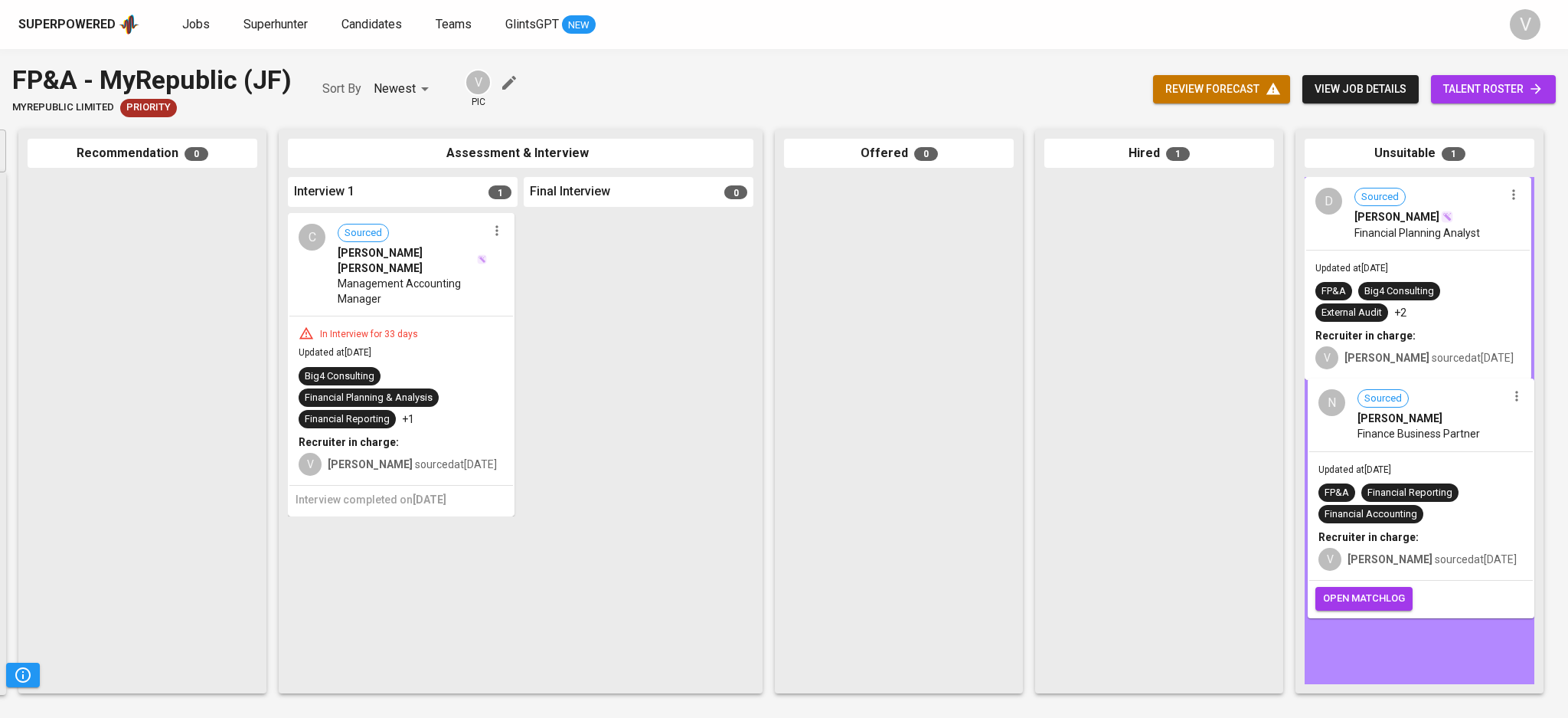
drag, startPoint x: 1160, startPoint y: 278, endPoint x: 1390, endPoint y: 453, distance: 289.0
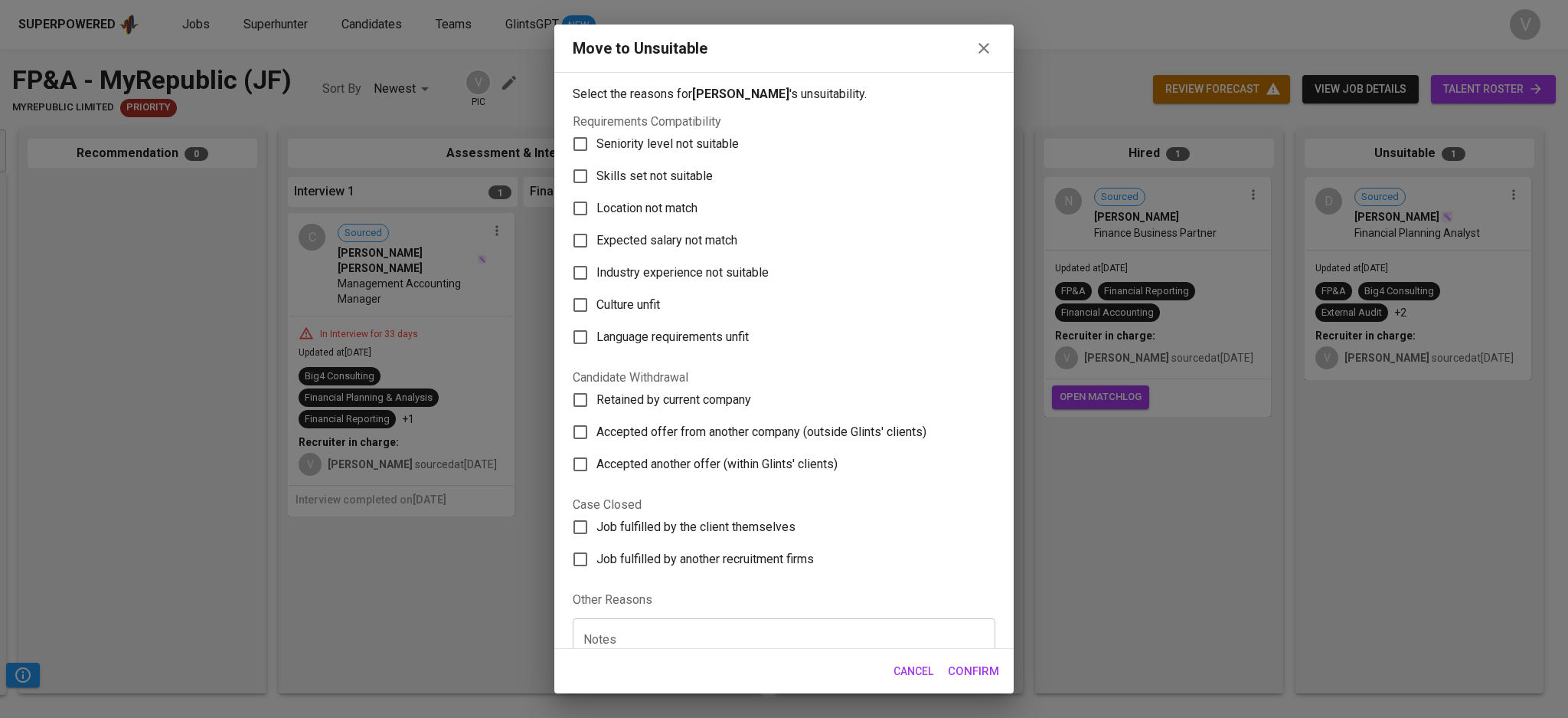
click at [623, 399] on span "Retained by current company" at bounding box center [673, 399] width 155 height 18
click at [596, 399] on input "Retained by current company" at bounding box center [580, 400] width 33 height 33
checkbox input "true"
click at [994, 674] on span "Confirm" at bounding box center [973, 670] width 52 height 20
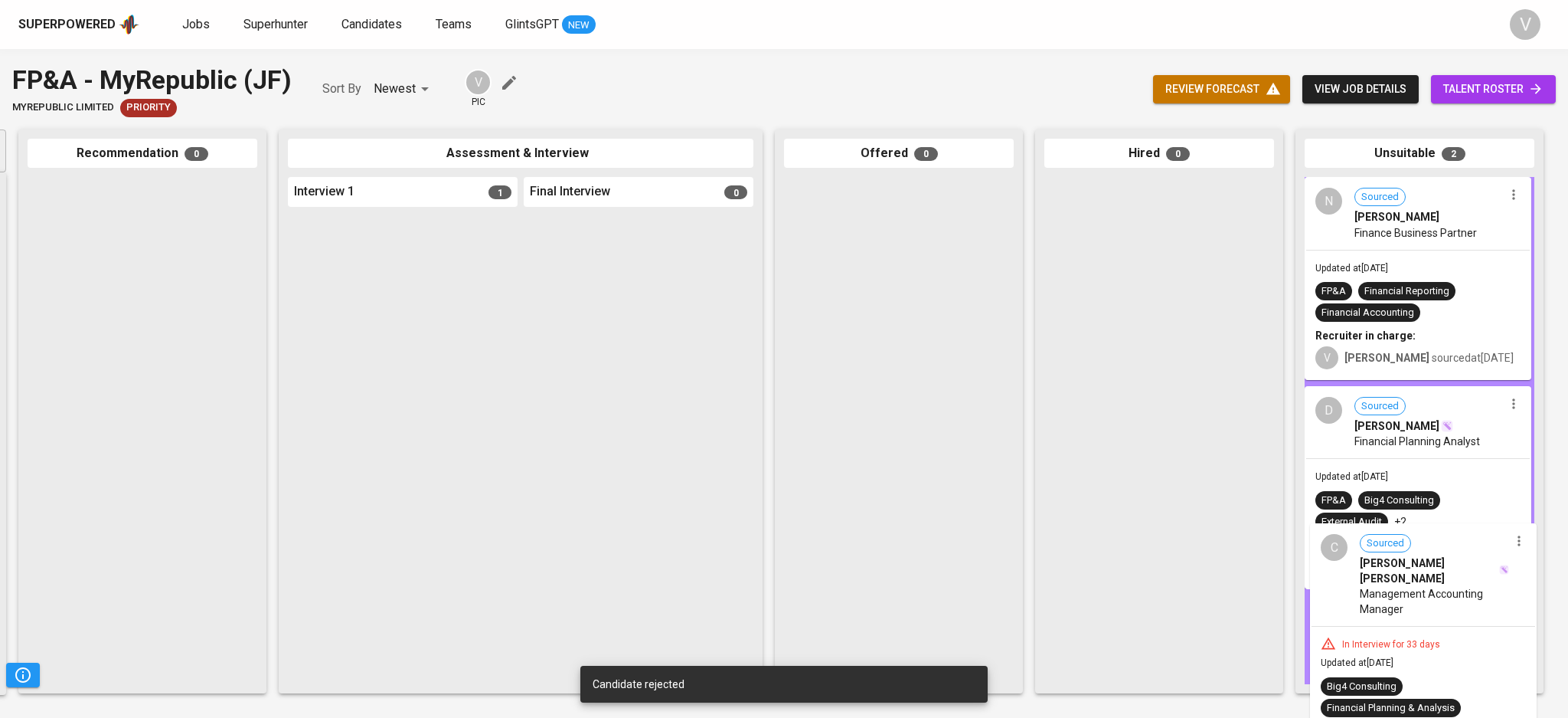
drag, startPoint x: 496, startPoint y: 307, endPoint x: 1454, endPoint y: 606, distance: 1003.6
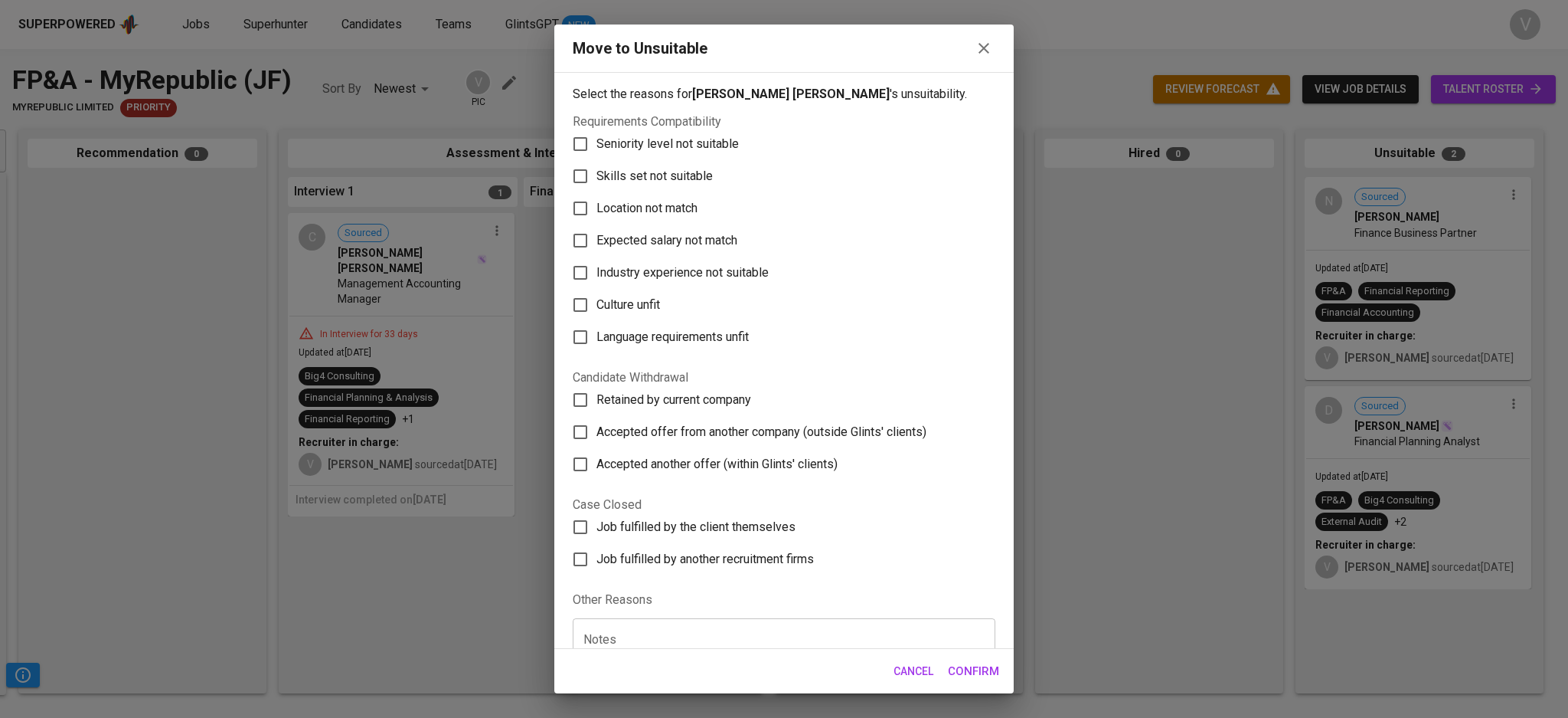
click at [673, 167] on span "Skills set not suitable" at bounding box center [654, 175] width 117 height 18
click at [596, 167] on input "Skills set not suitable" at bounding box center [580, 176] width 33 height 33
checkbox input "true"
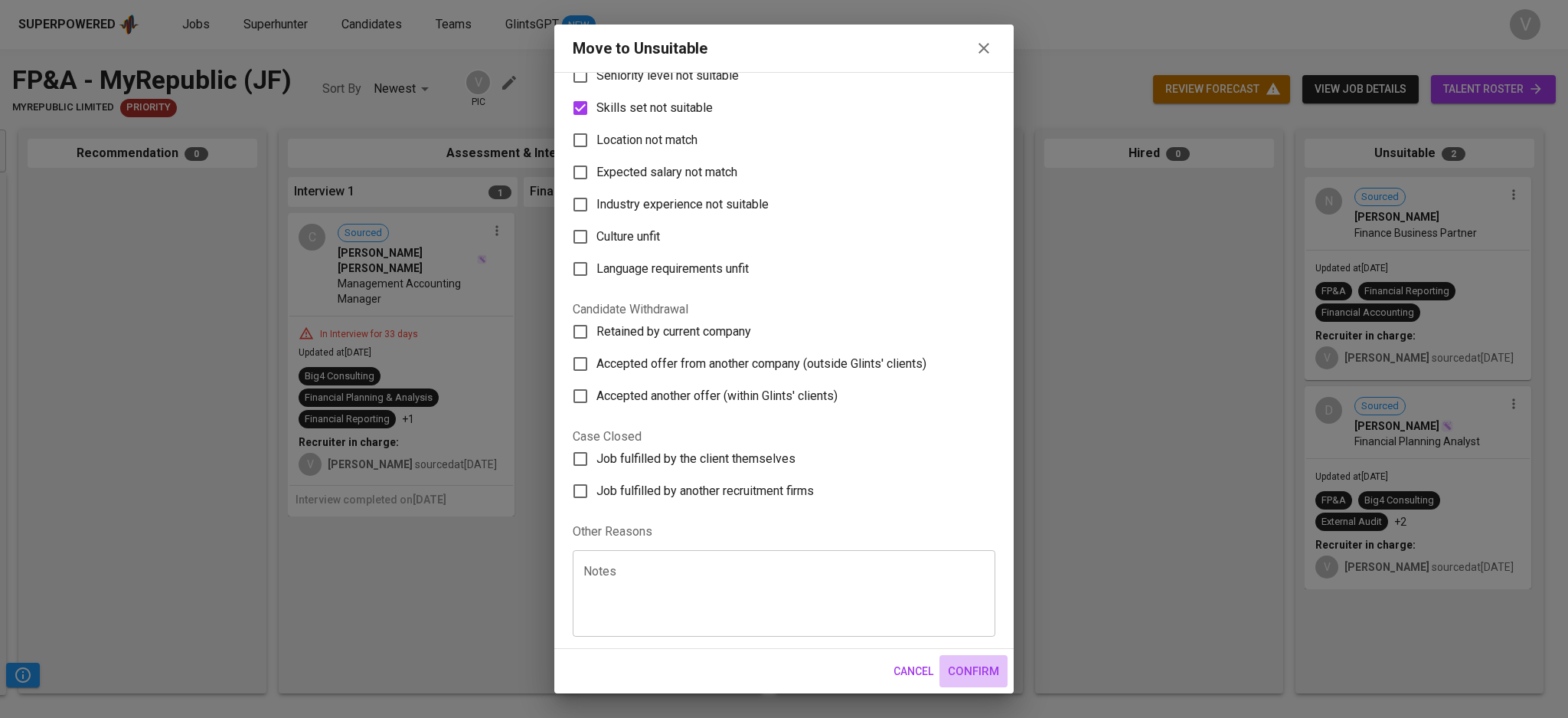
click at [999, 661] on button "Confirm" at bounding box center [973, 670] width 68 height 33
